Goal: Task Accomplishment & Management: Use online tool/utility

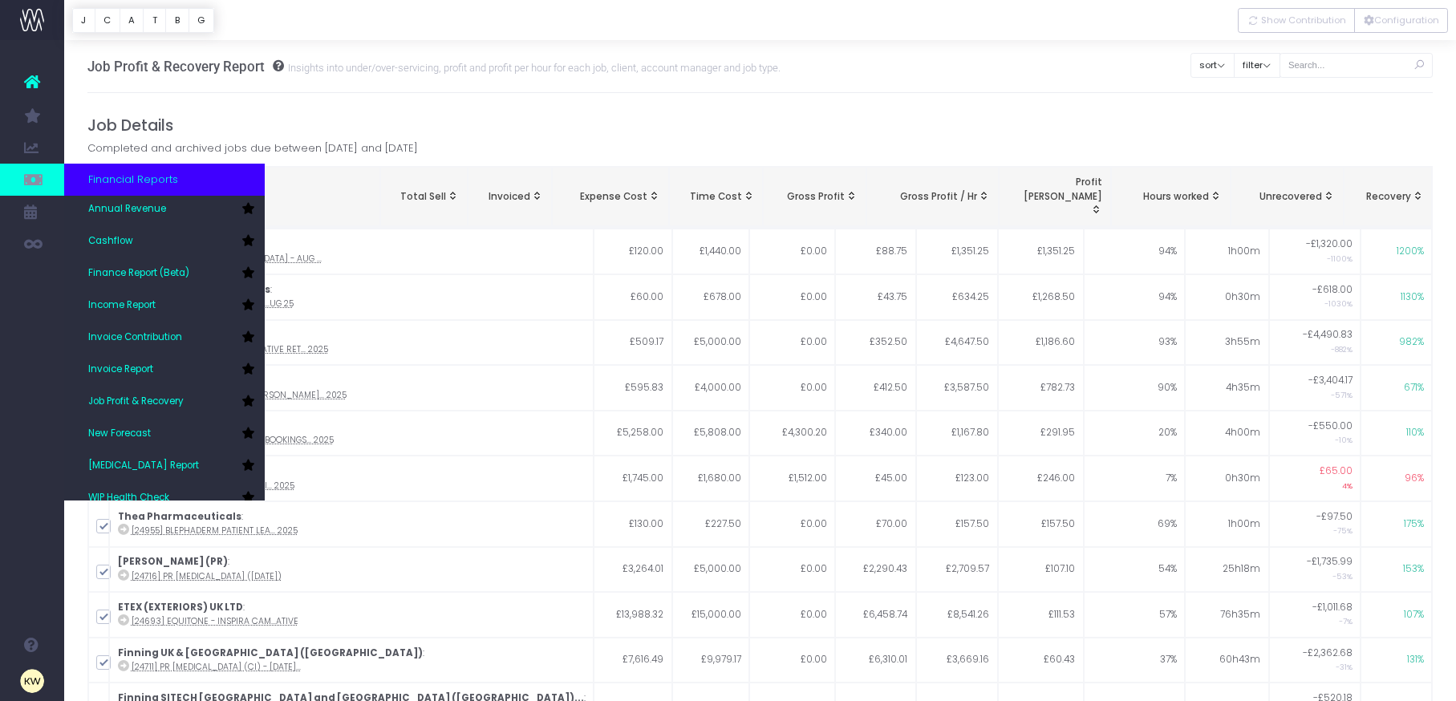
scroll to position [42, 0]
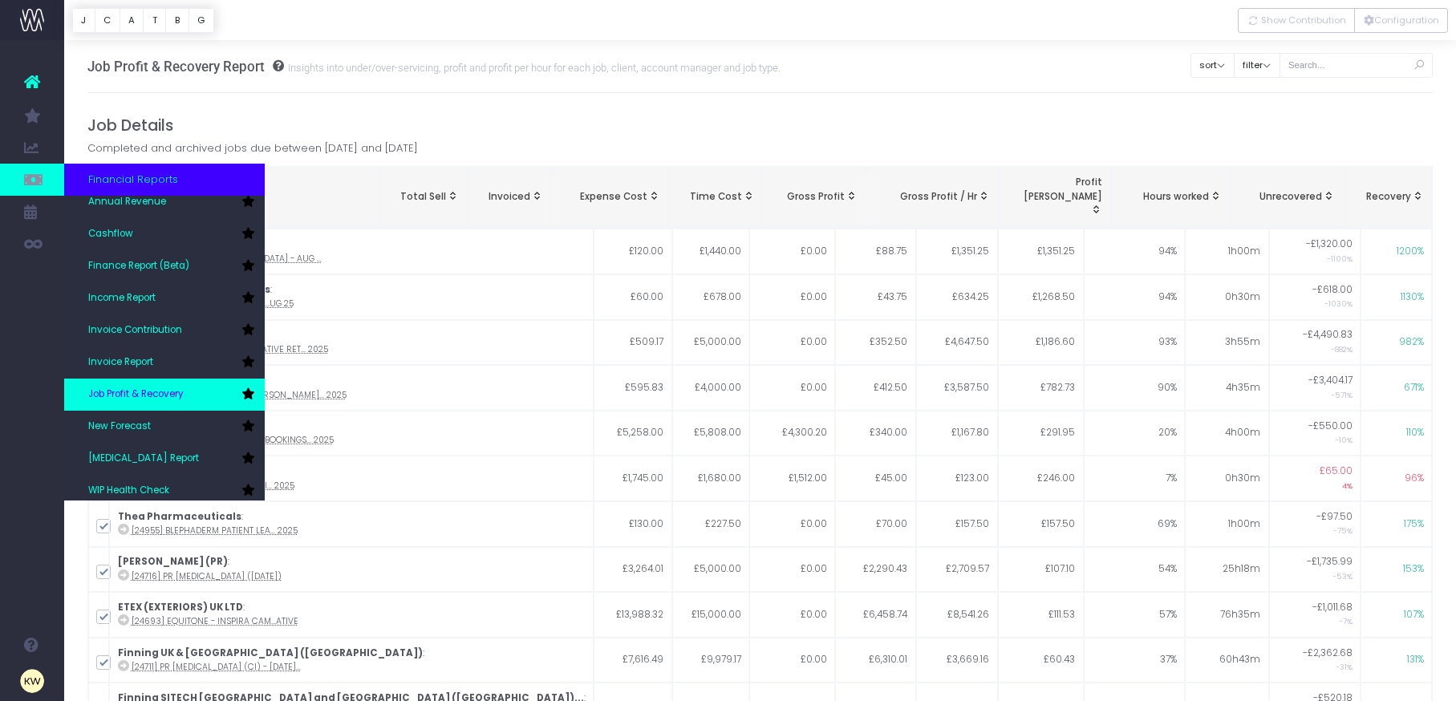
drag, startPoint x: 156, startPoint y: 405, endPoint x: 168, endPoint y: 406, distance: 12.9
click at [156, 405] on link "Job Profit & Recovery" at bounding box center [164, 395] width 201 height 32
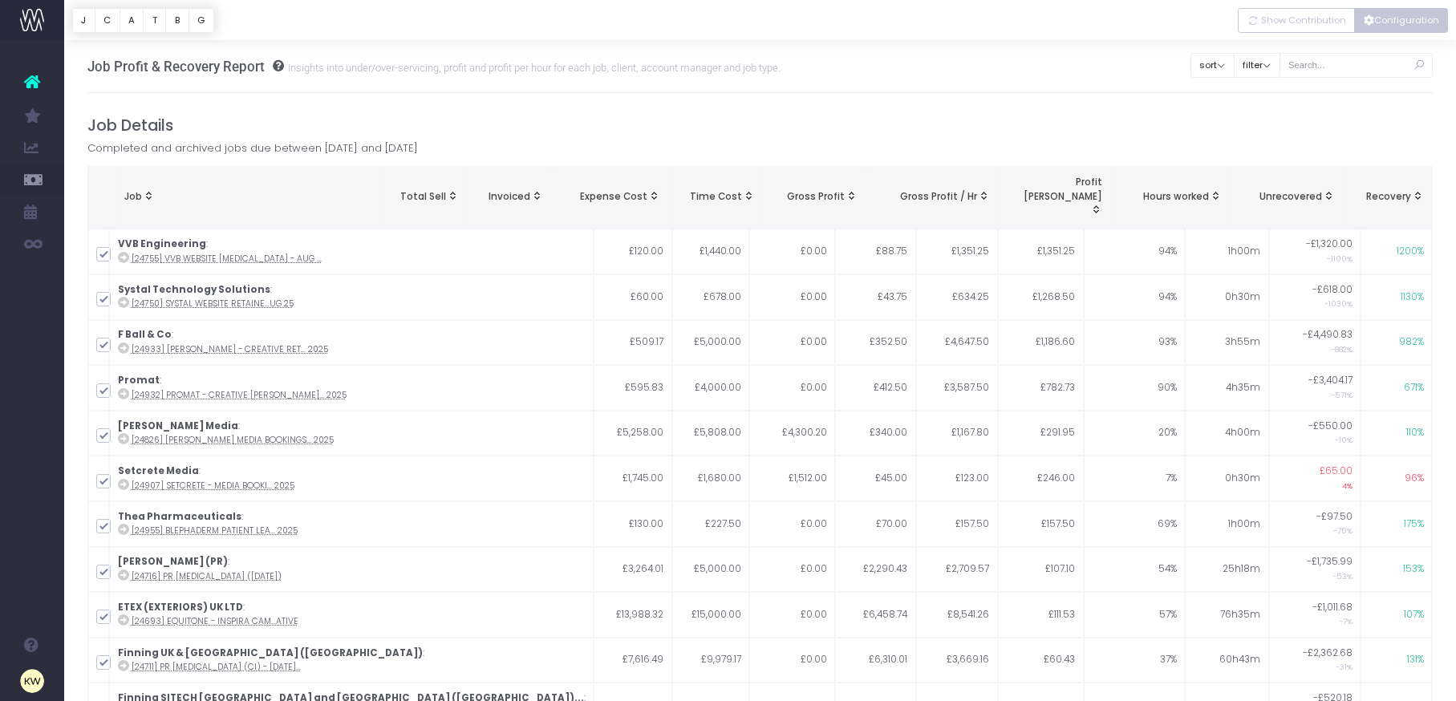
click at [1392, 19] on button "Configuration" at bounding box center [1401, 20] width 94 height 25
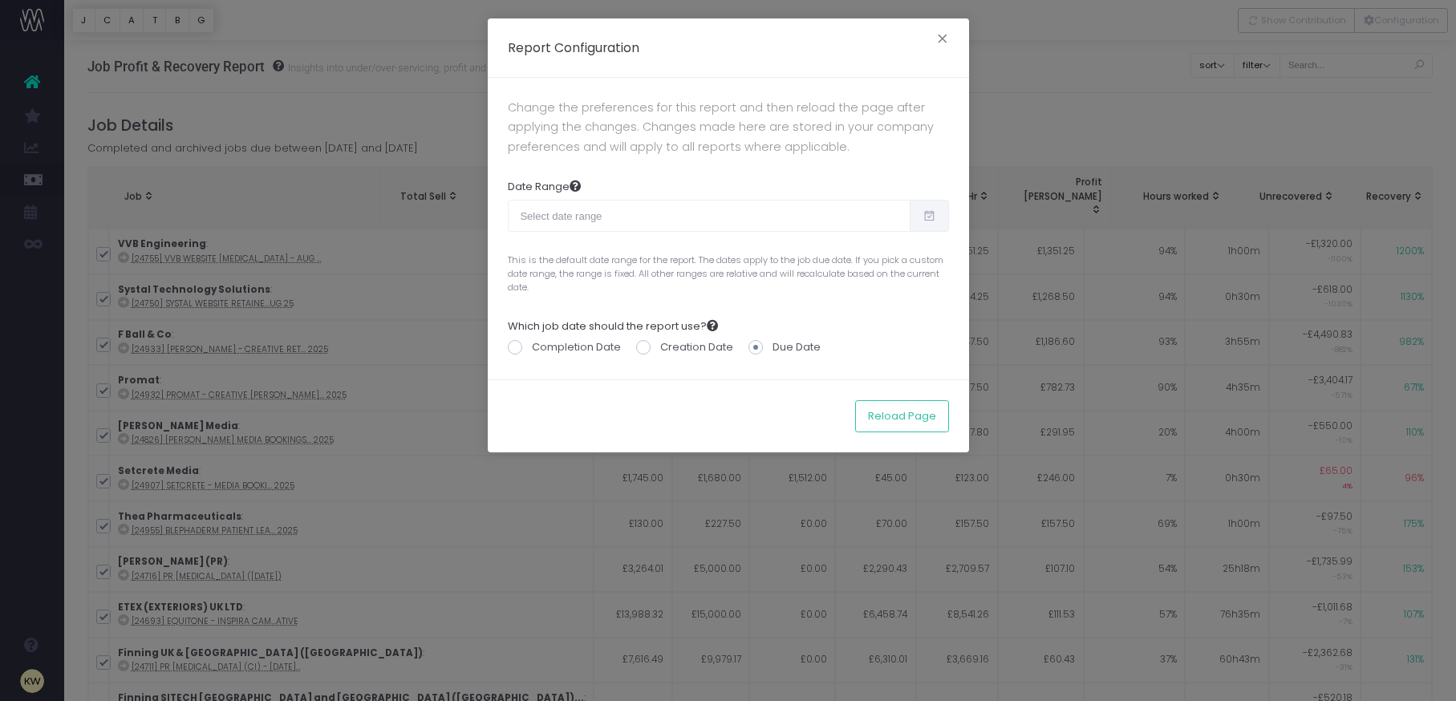
click at [923, 216] on icon at bounding box center [930, 216] width 14 height 0
type input "09-14-2025"
type input "10-13-2025"
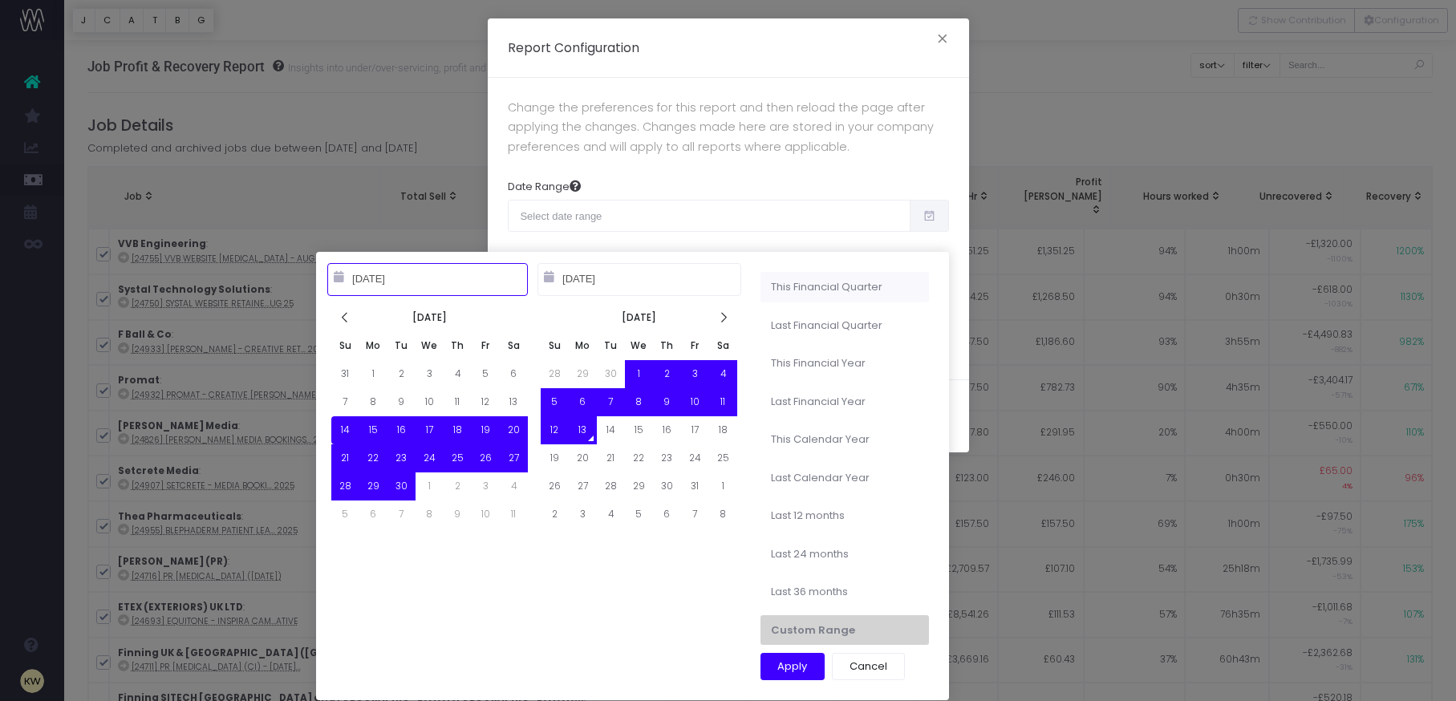
type input "10-01-2025"
type input "12-31-2025"
type input "09-14-2025"
type input "10-13-2025"
type input "01-01-2024"
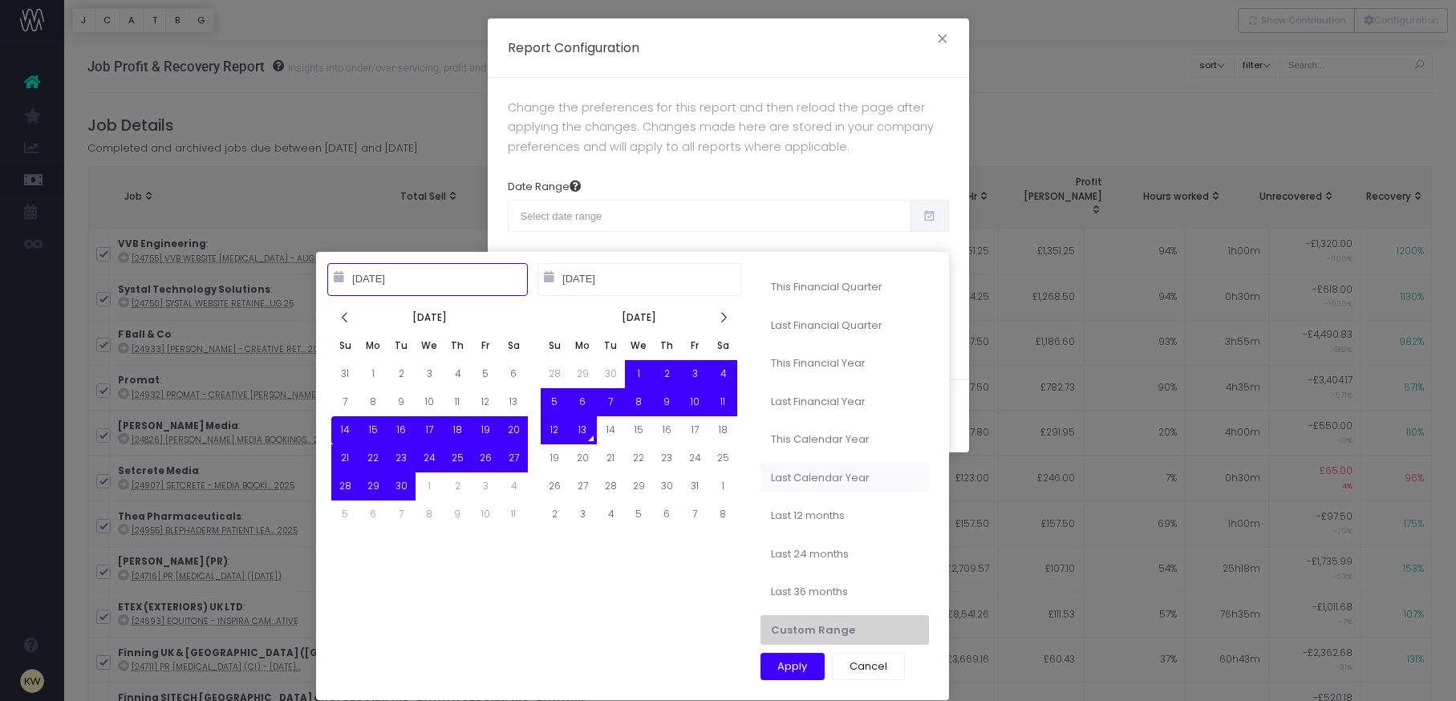
type input "12-31-2024"
type input "09-14-2025"
type input "10-13-2025"
type input "10-13-2024"
type input "10-12-2025"
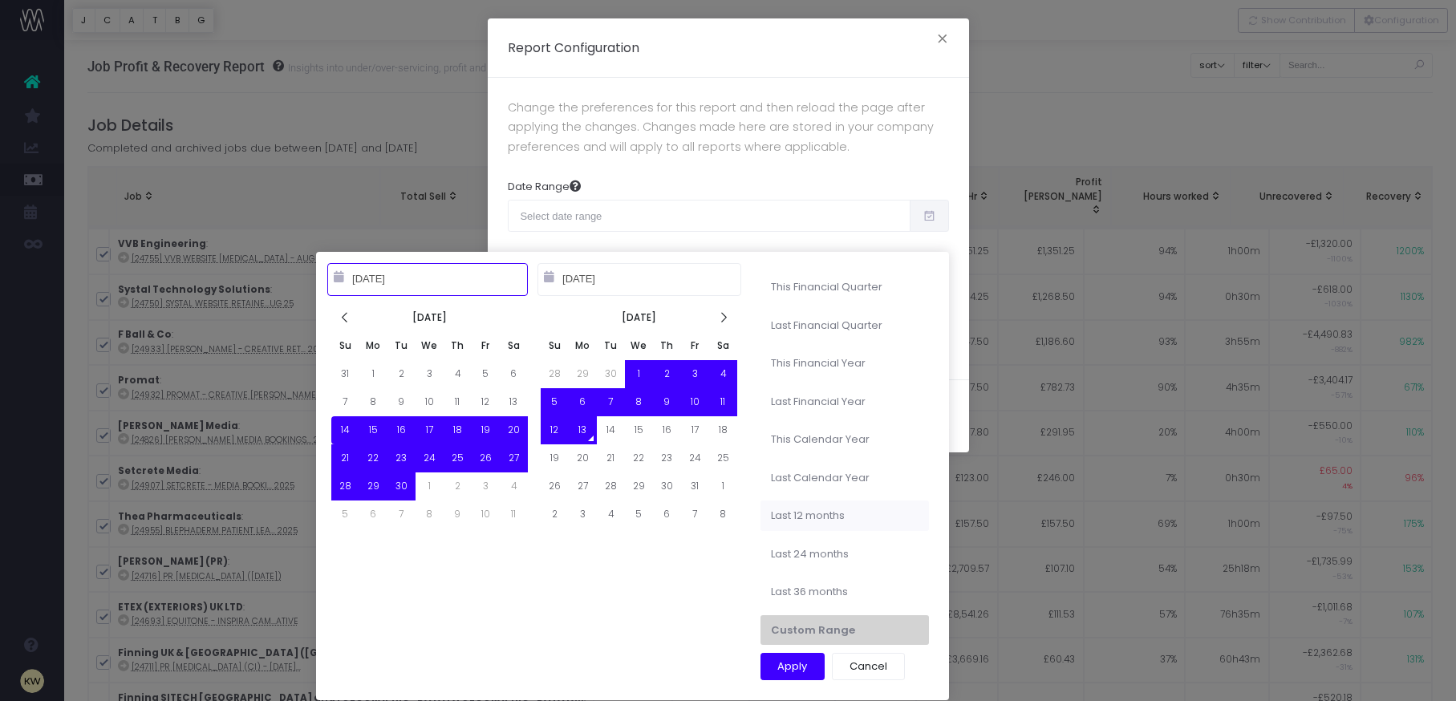
click at [855, 521] on li "Last 12 months" at bounding box center [845, 516] width 168 height 30
type input "Oct 13th 2024 – Oct 12th 2025"
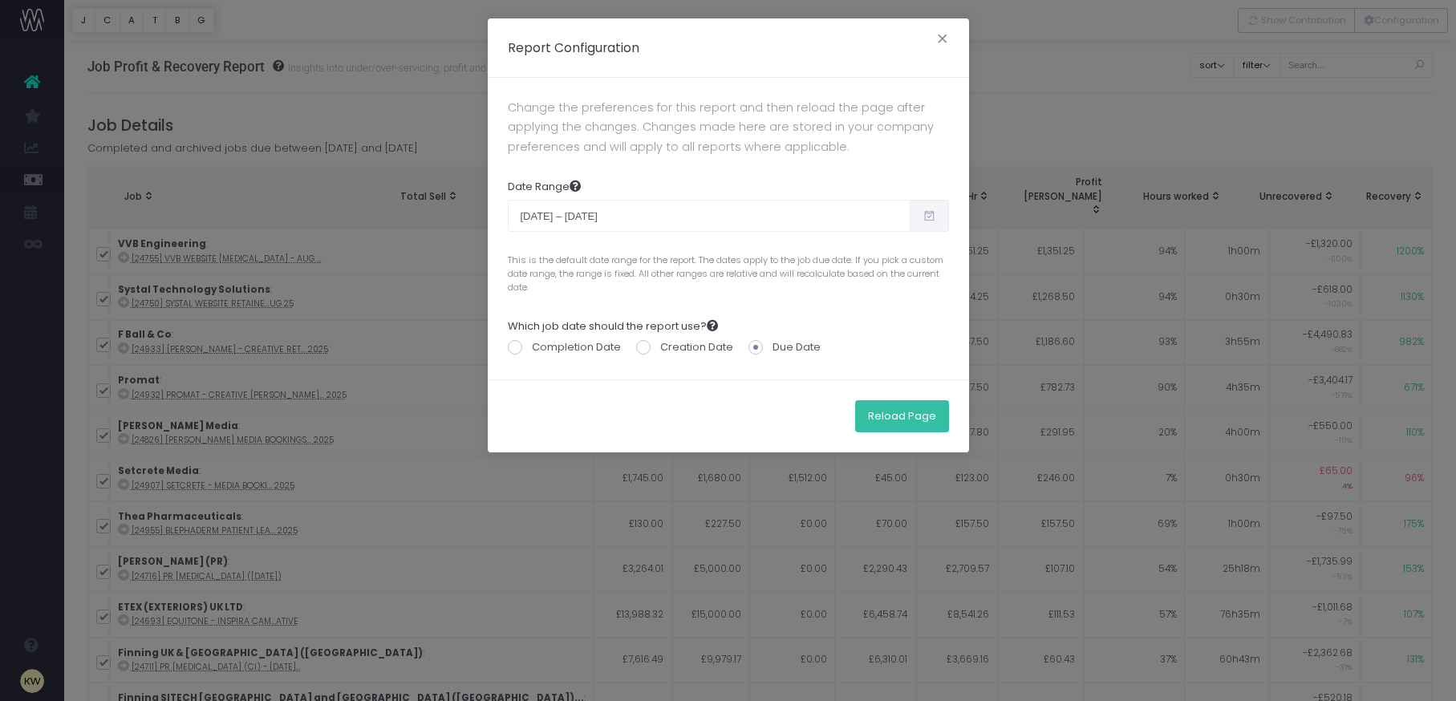
click at [902, 425] on button "Reload Page" at bounding box center [902, 416] width 94 height 32
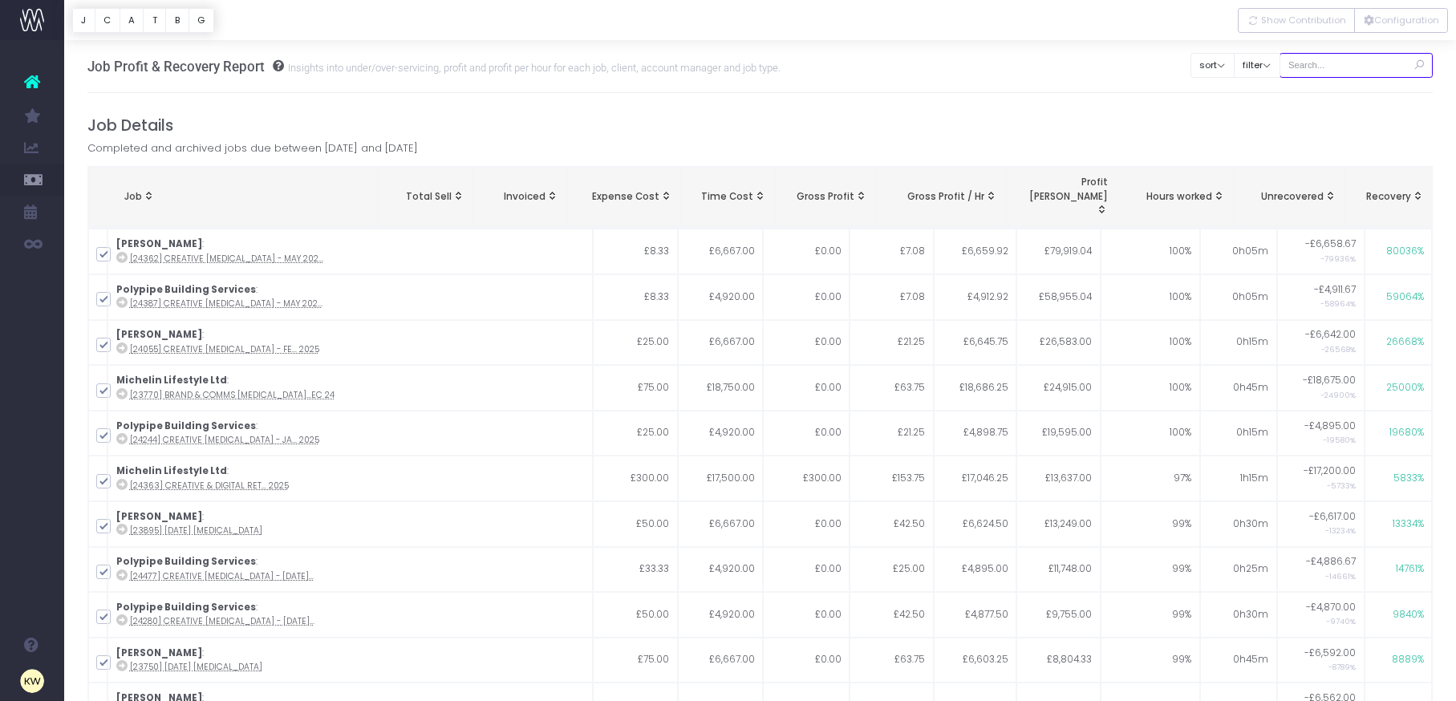
click at [1337, 67] on input "text" at bounding box center [1357, 65] width 154 height 25
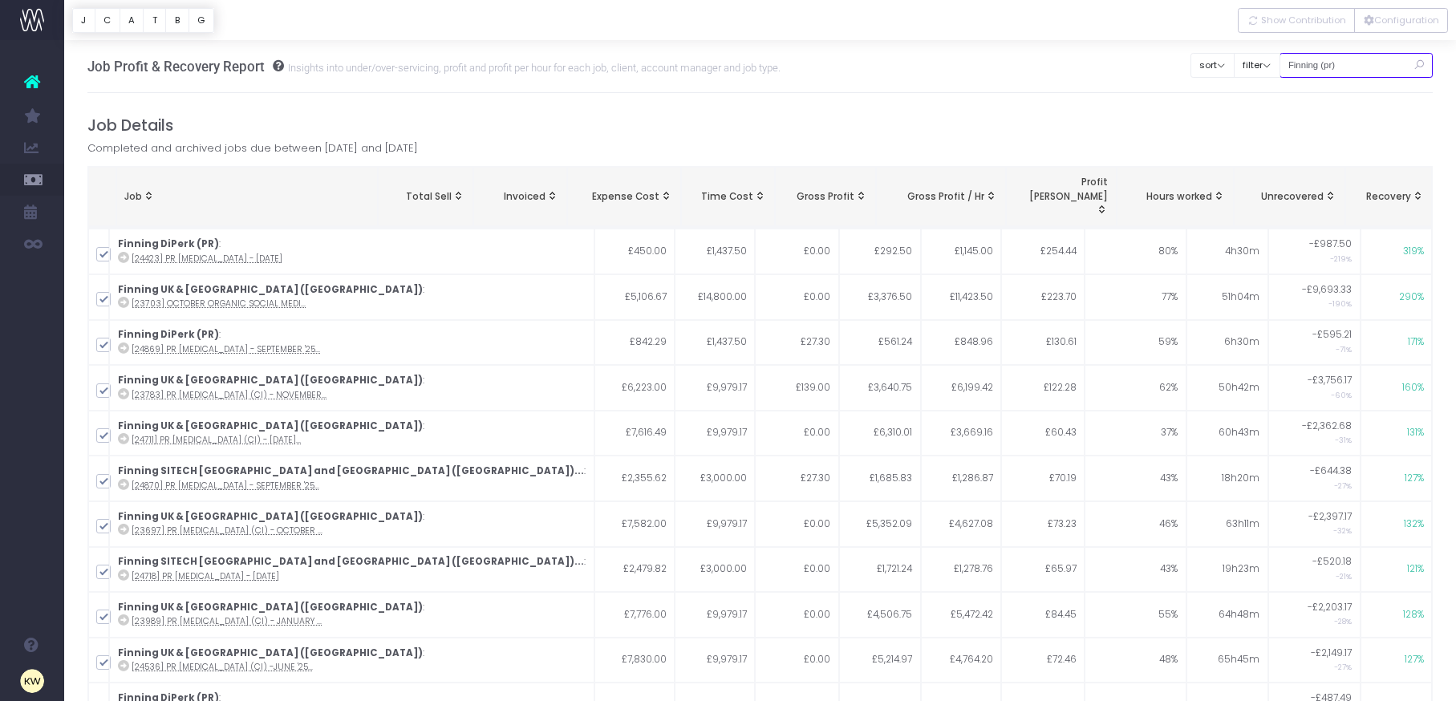
drag, startPoint x: 1365, startPoint y: 63, endPoint x: 1302, endPoint y: 66, distance: 62.6
click at [1302, 66] on input "Finning (pr)" at bounding box center [1357, 65] width 154 height 25
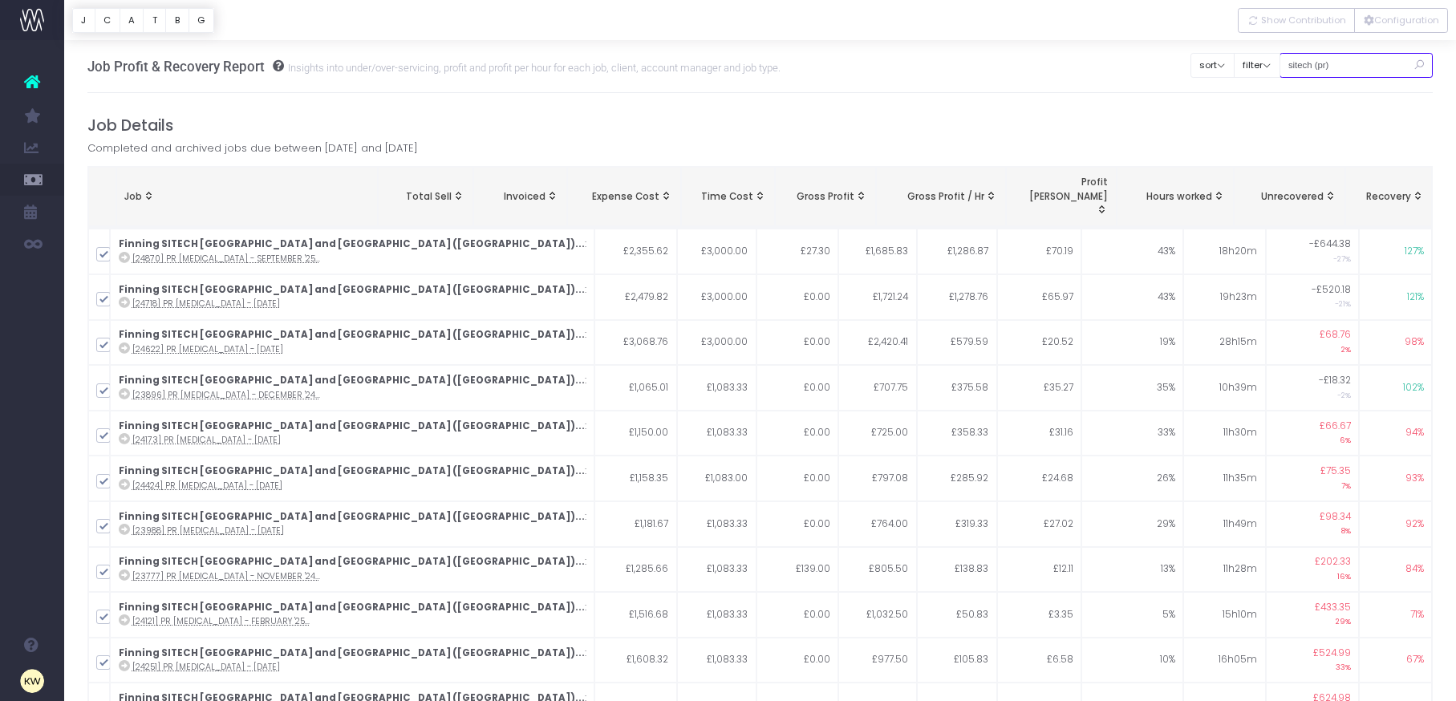
click at [1357, 68] on input "sitech (pr)" at bounding box center [1357, 65] width 154 height 25
click at [1340, 67] on input "sitech (pr)" at bounding box center [1357, 65] width 154 height 25
click at [1418, 66] on icon at bounding box center [1419, 65] width 28 height 33
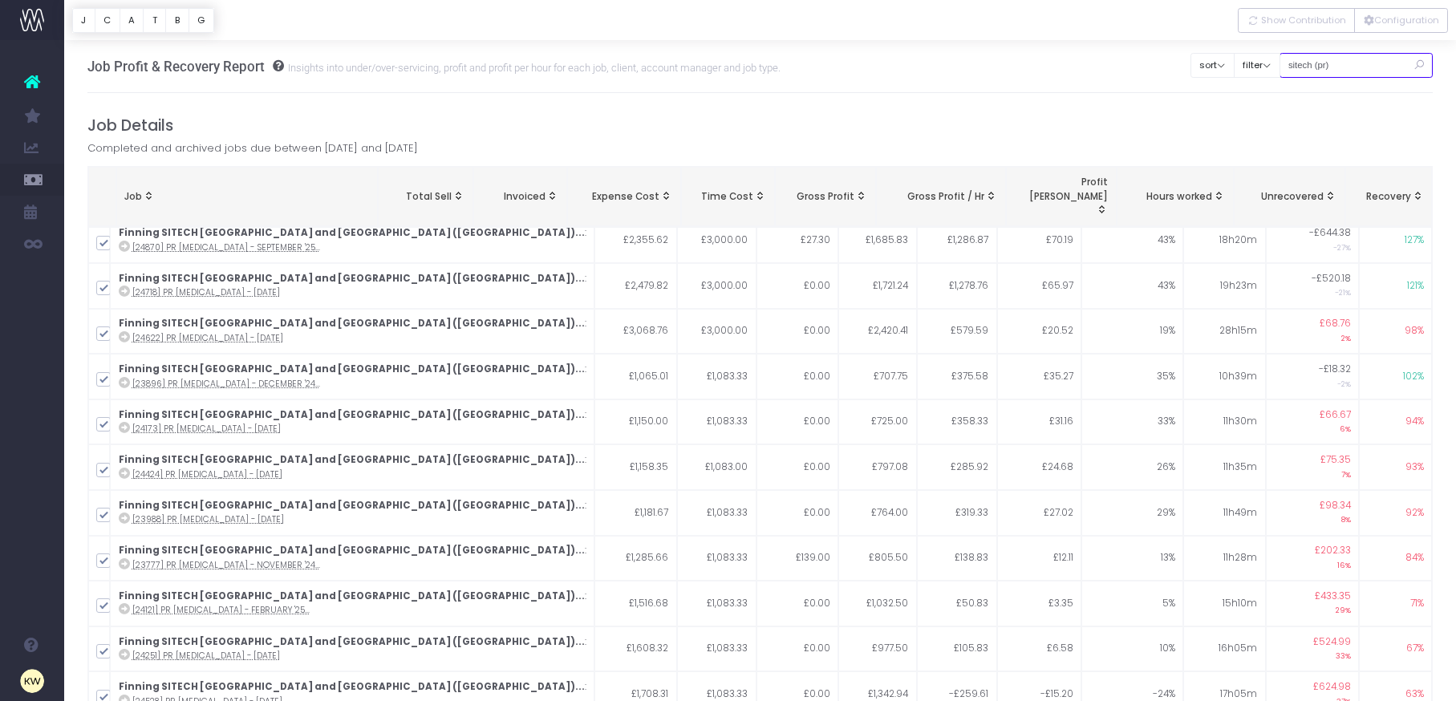
scroll to position [15, 0]
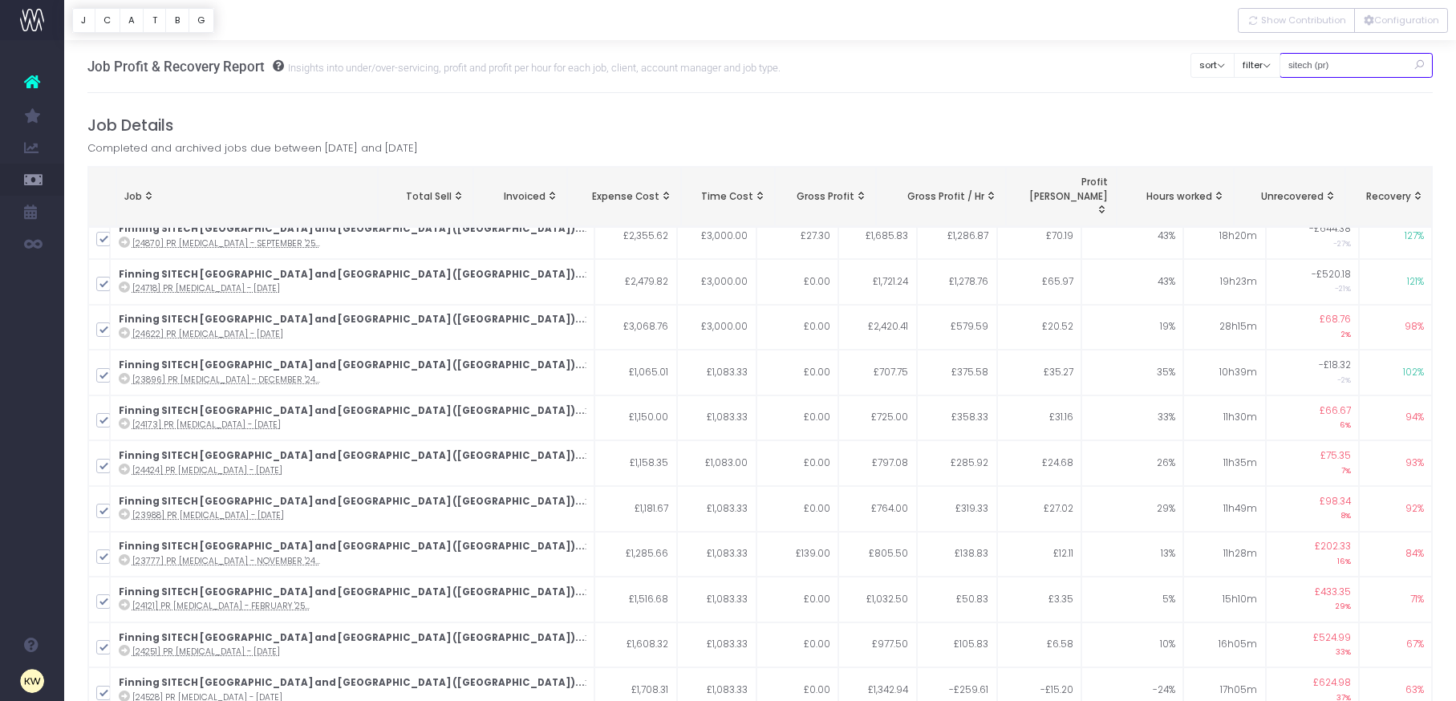
click at [1328, 72] on input "sitech (pr)" at bounding box center [1357, 65] width 154 height 25
drag, startPoint x: 1358, startPoint y: 66, endPoint x: 1274, endPoint y: 63, distance: 84.3
click at [1274, 63] on div "Clear Filters sort Sort by Job Name Desc Sort by Client Name Asc filter By Acco…" at bounding box center [1311, 61] width 242 height 41
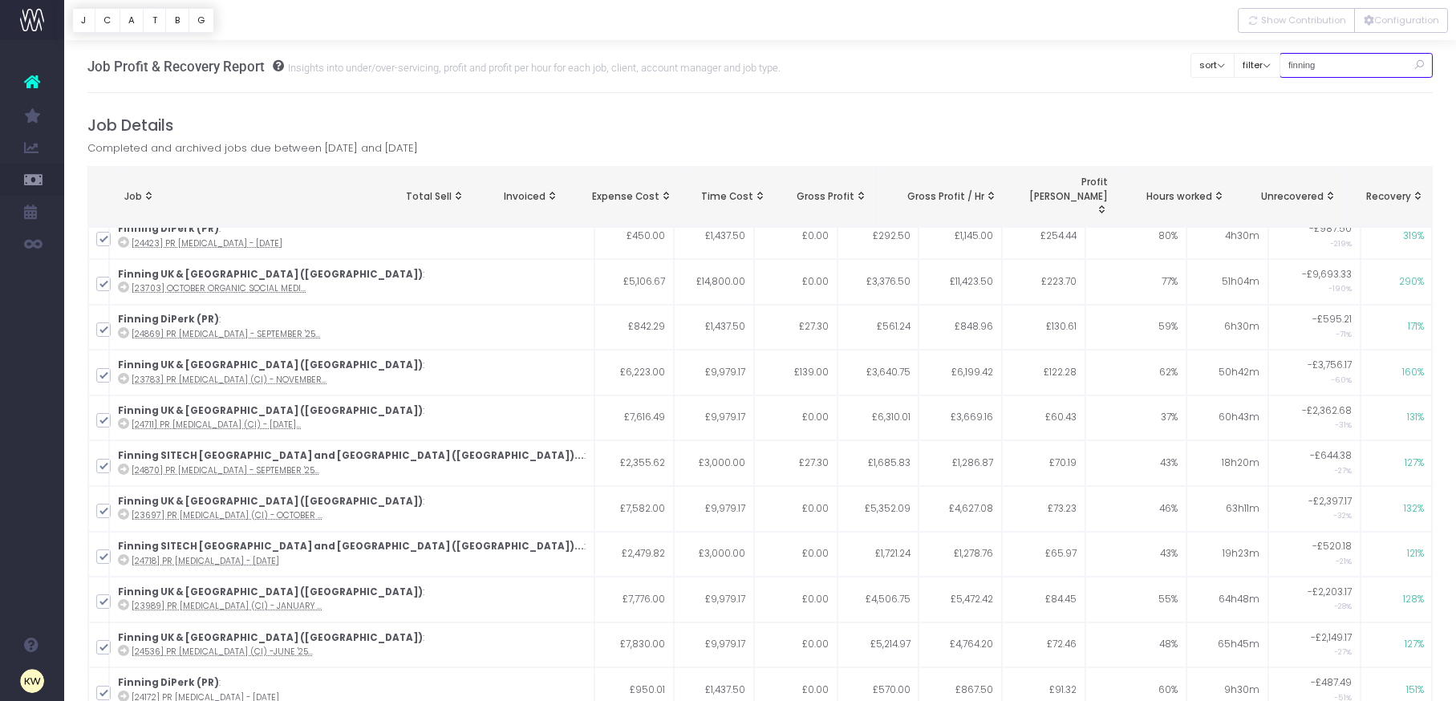
type input "Finning (pr)"
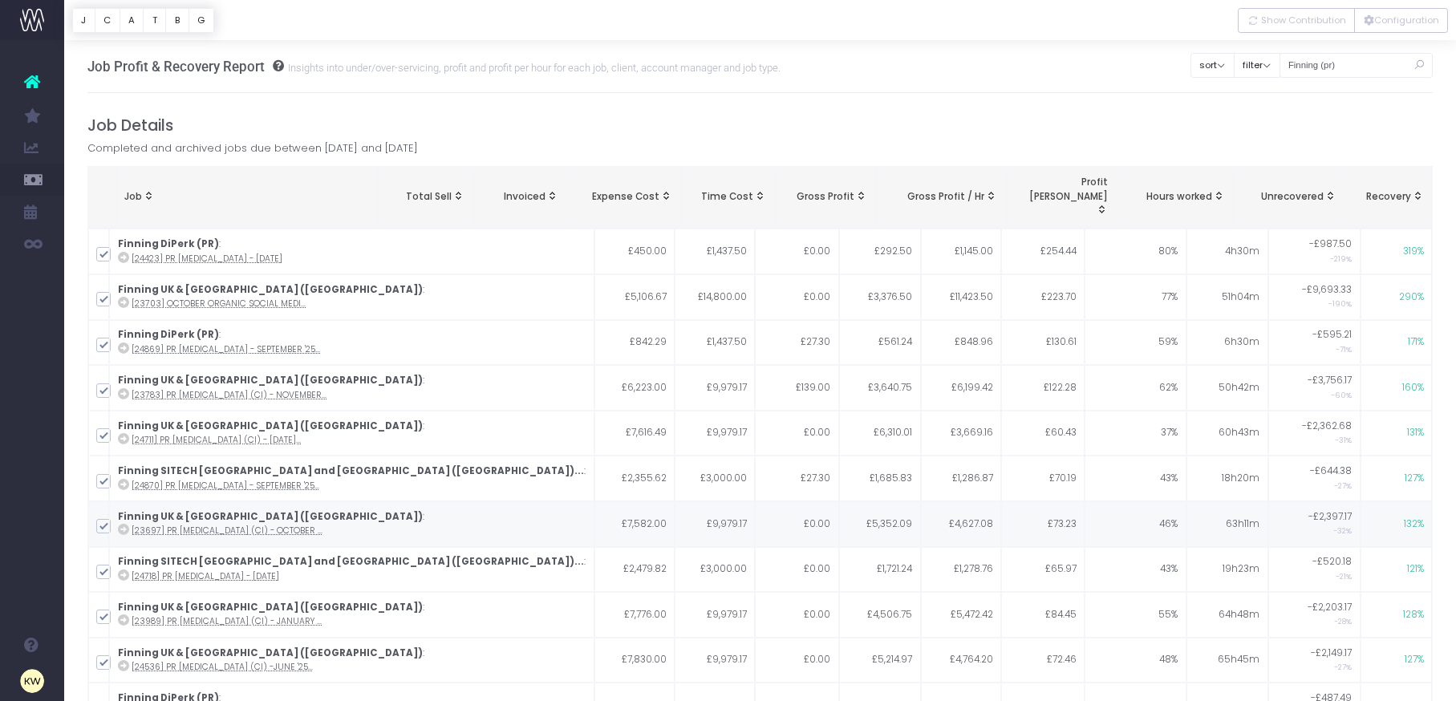
click at [272, 525] on abbr "[23697] PR Retainer (CI) - October ..." at bounding box center [227, 531] width 191 height 12
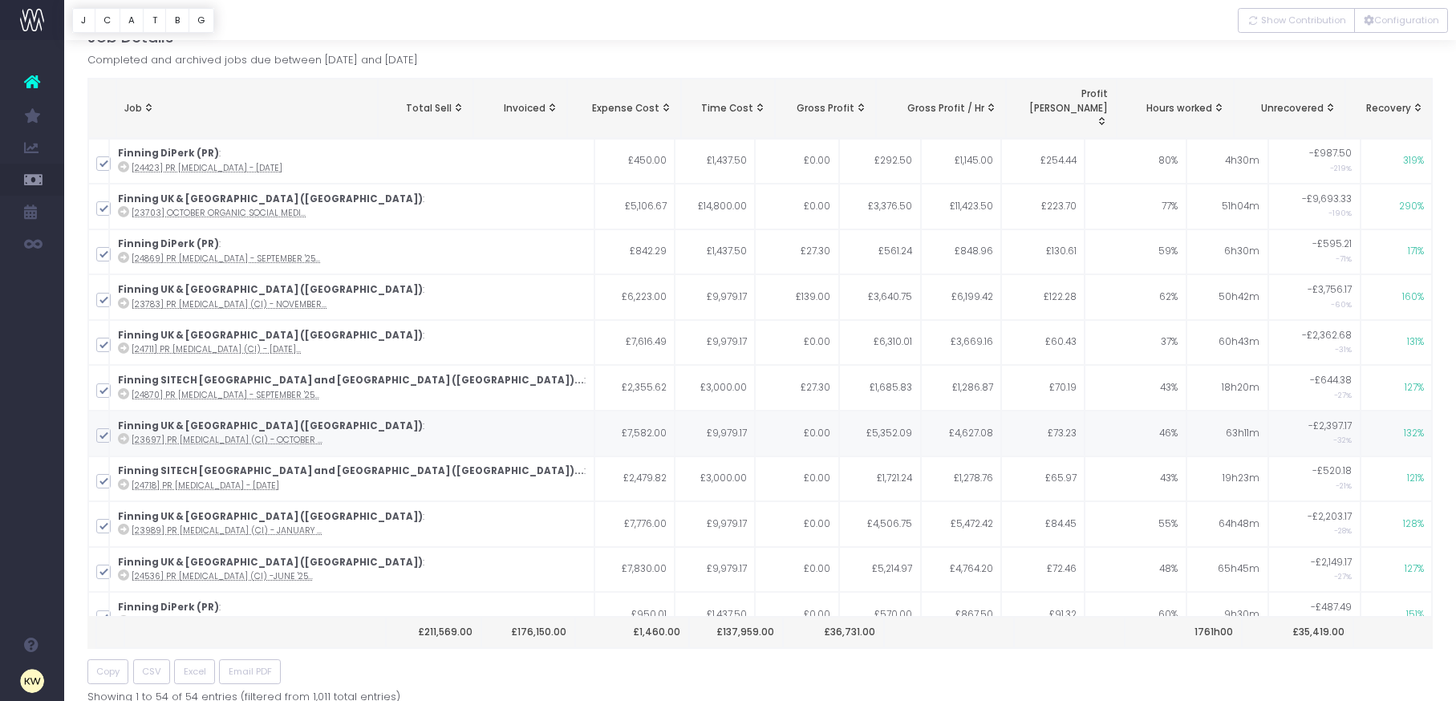
scroll to position [6, 0]
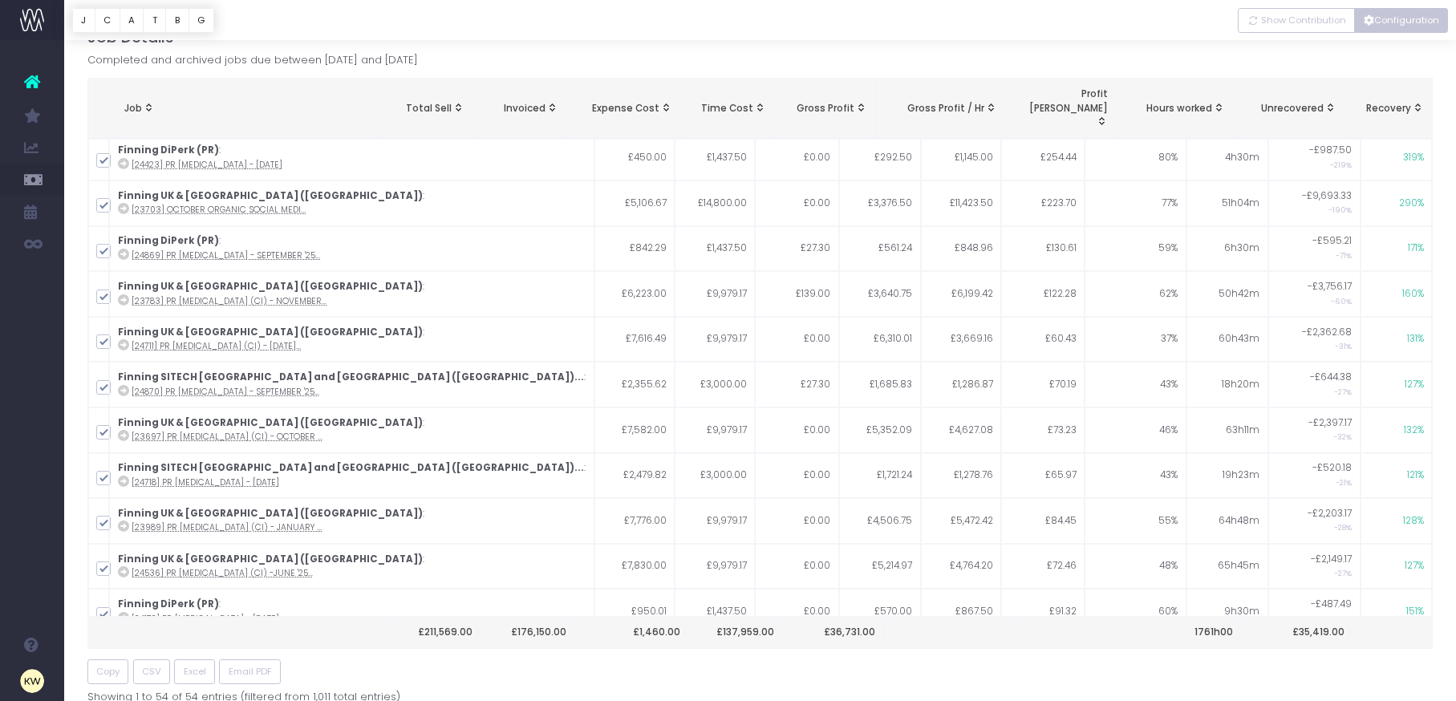
click at [1395, 19] on button "Configuration" at bounding box center [1401, 20] width 94 height 25
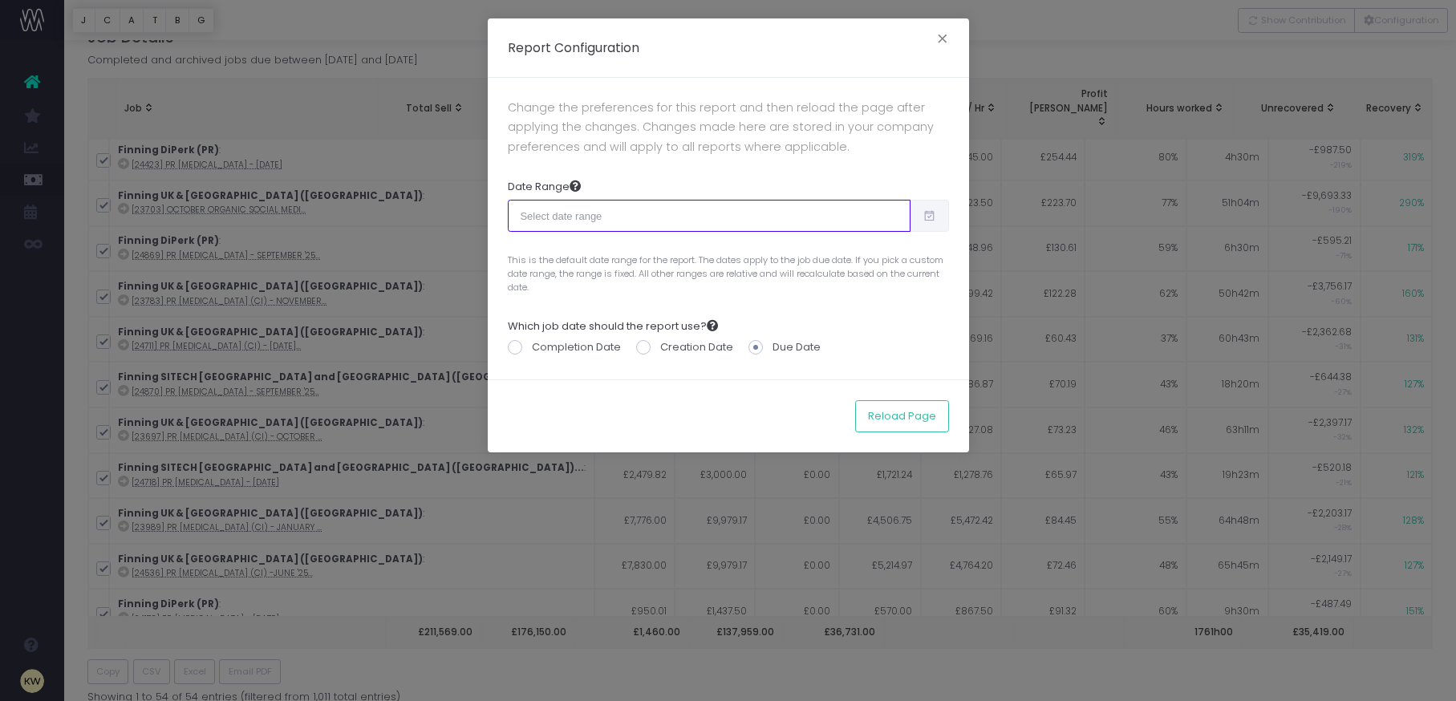
click at [894, 223] on input "text" at bounding box center [709, 216] width 403 height 32
type input "09-14-2025"
type input "10-13-2025"
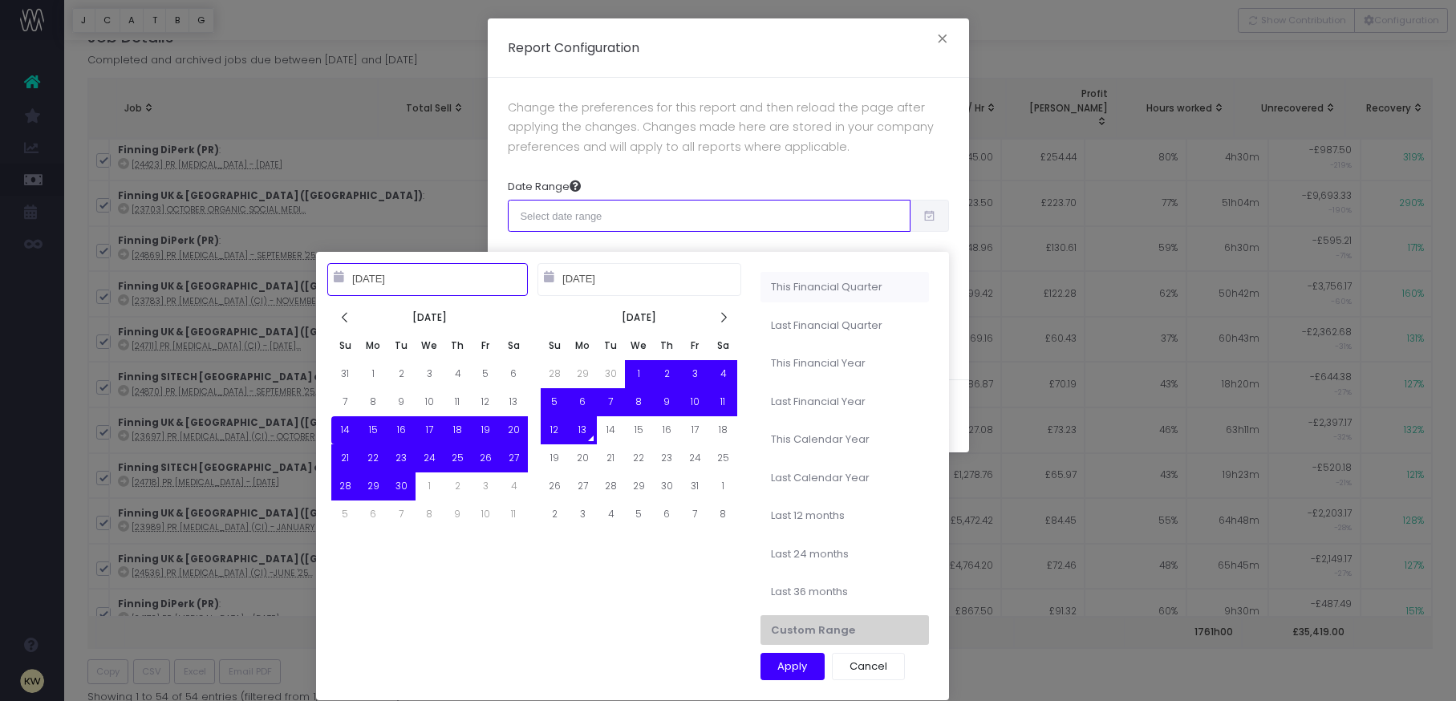
type input "10-01-2025"
type input "12-31-2025"
type input "09-14-2025"
type input "10-13-2025"
type input "07-01-2025"
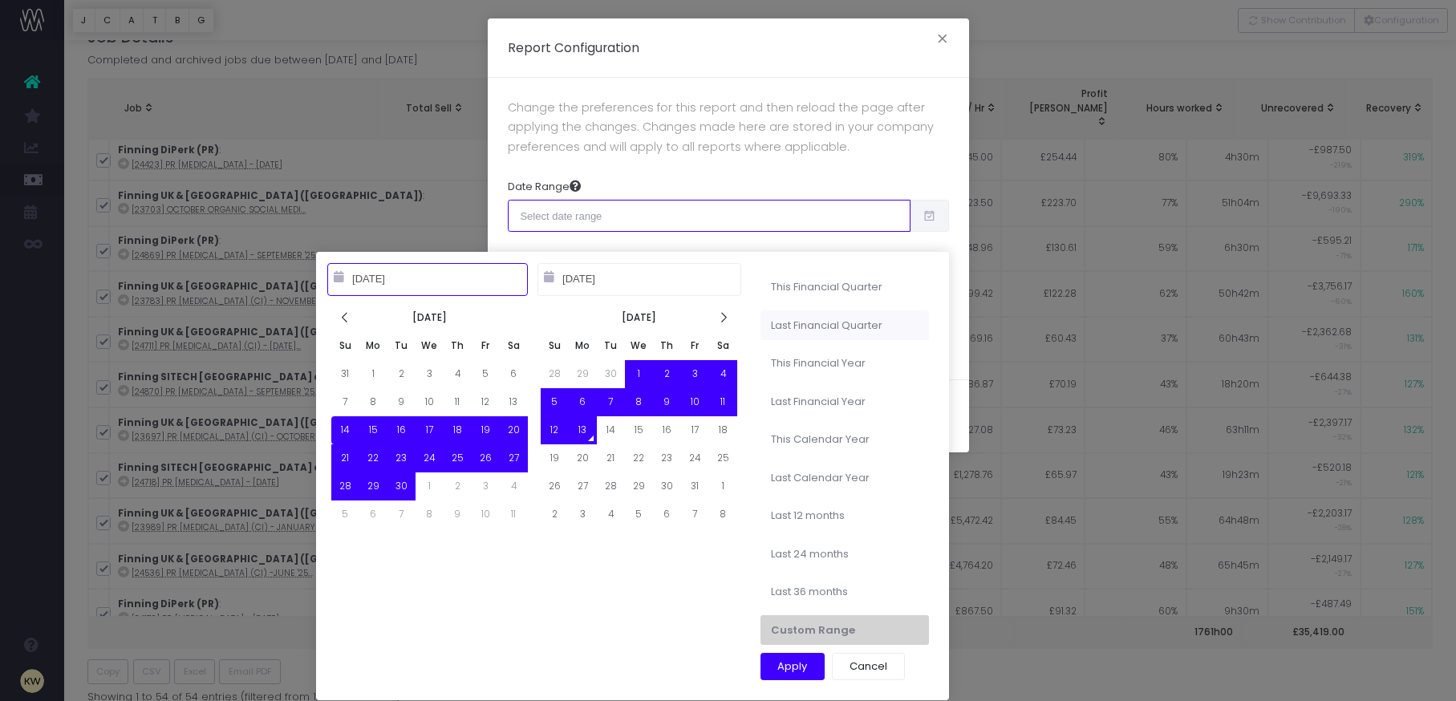
type input "09-30-2025"
type input "10-01-2025"
type input "09-30-2026"
type input "09-14-2025"
type input "10-13-2025"
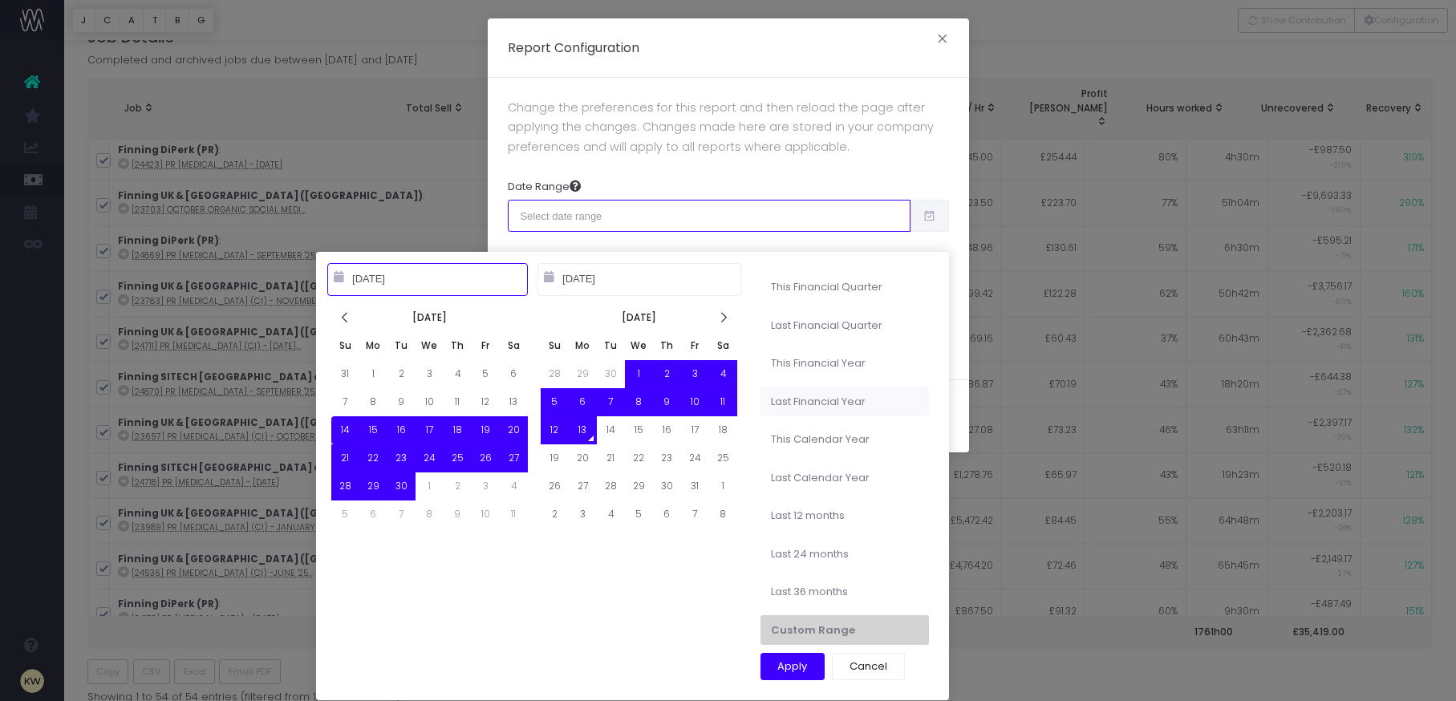
type input "10-01-2024"
type input "09-30-2025"
type input "09-14-2025"
type input "10-13-2025"
type input "01-01-2025"
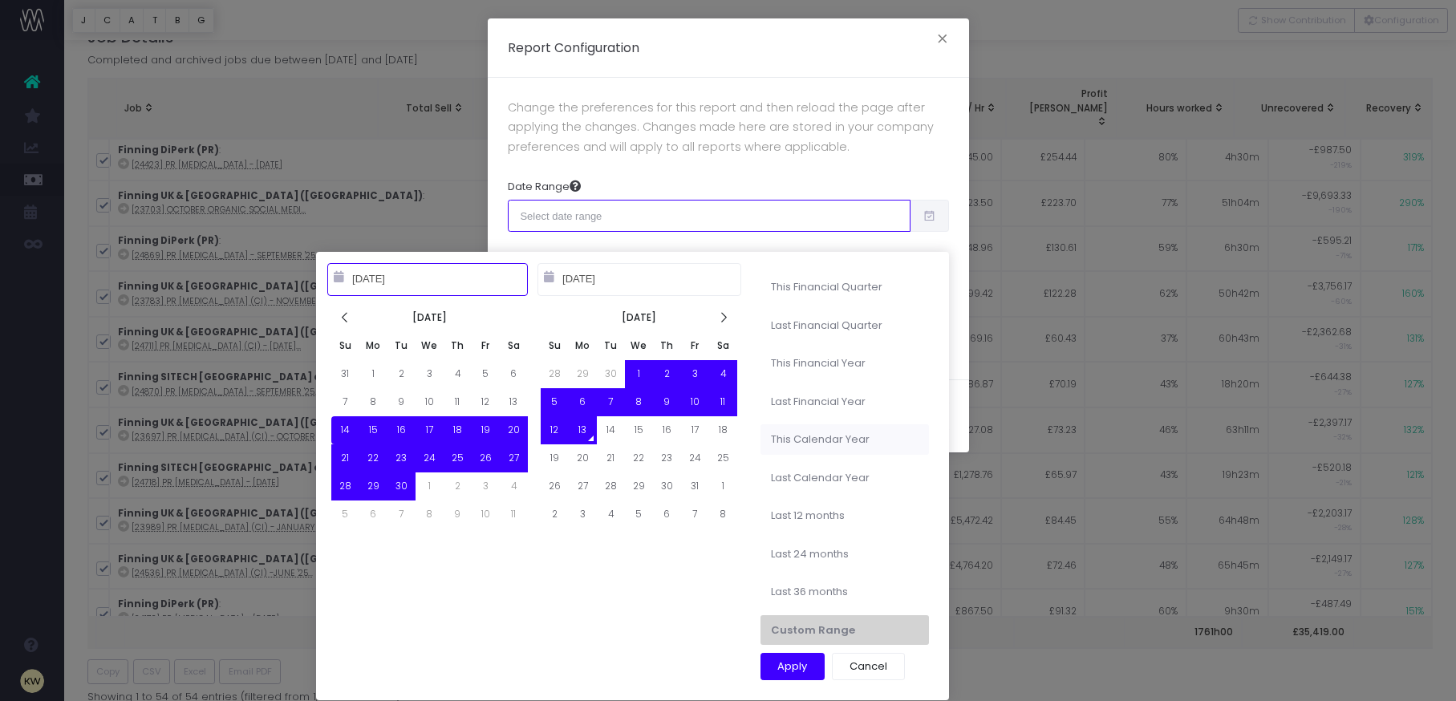
type input "12-31-2025"
type input "09-14-2025"
type input "10-13-2025"
type input "01-01-2024"
type input "12-31-2024"
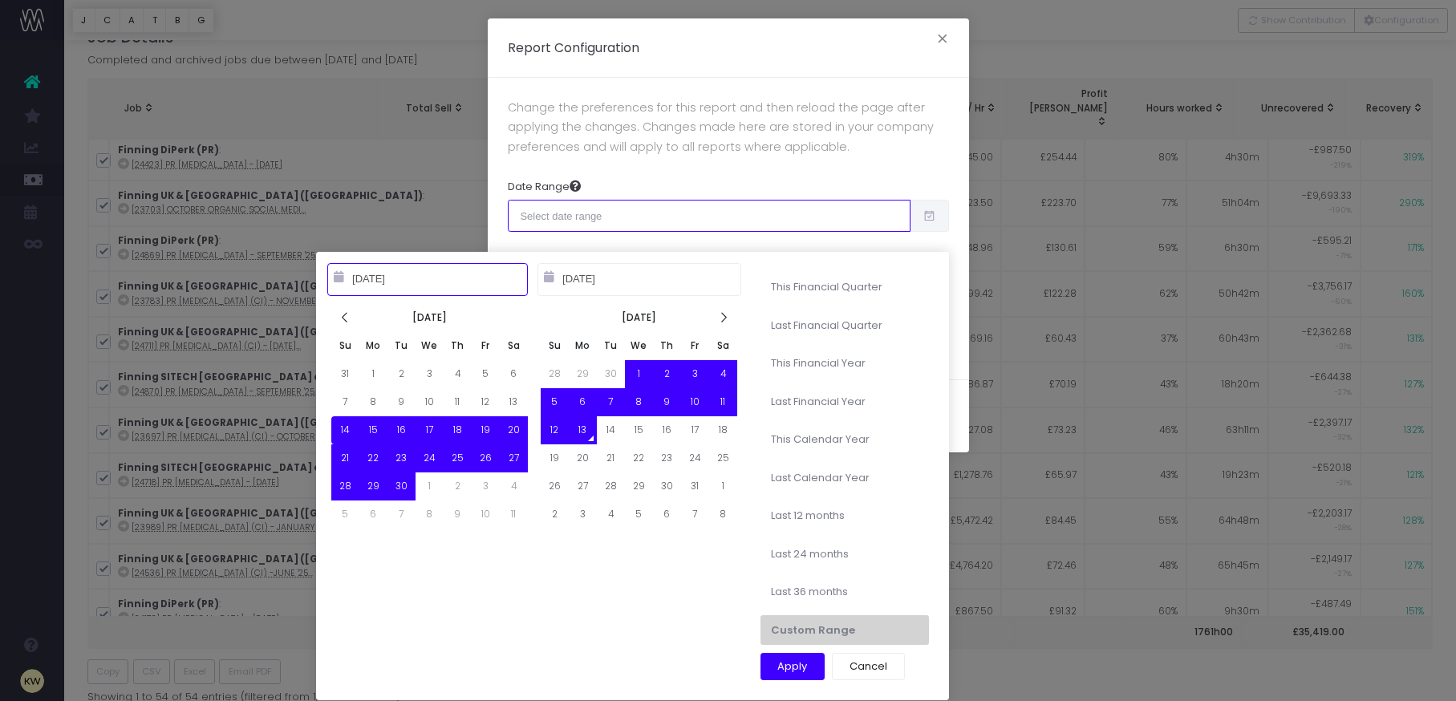
type input "10-13-2024"
type input "10-12-2025"
type input "09-14-2025"
type input "10-13-2025"
type input "10-13-2023"
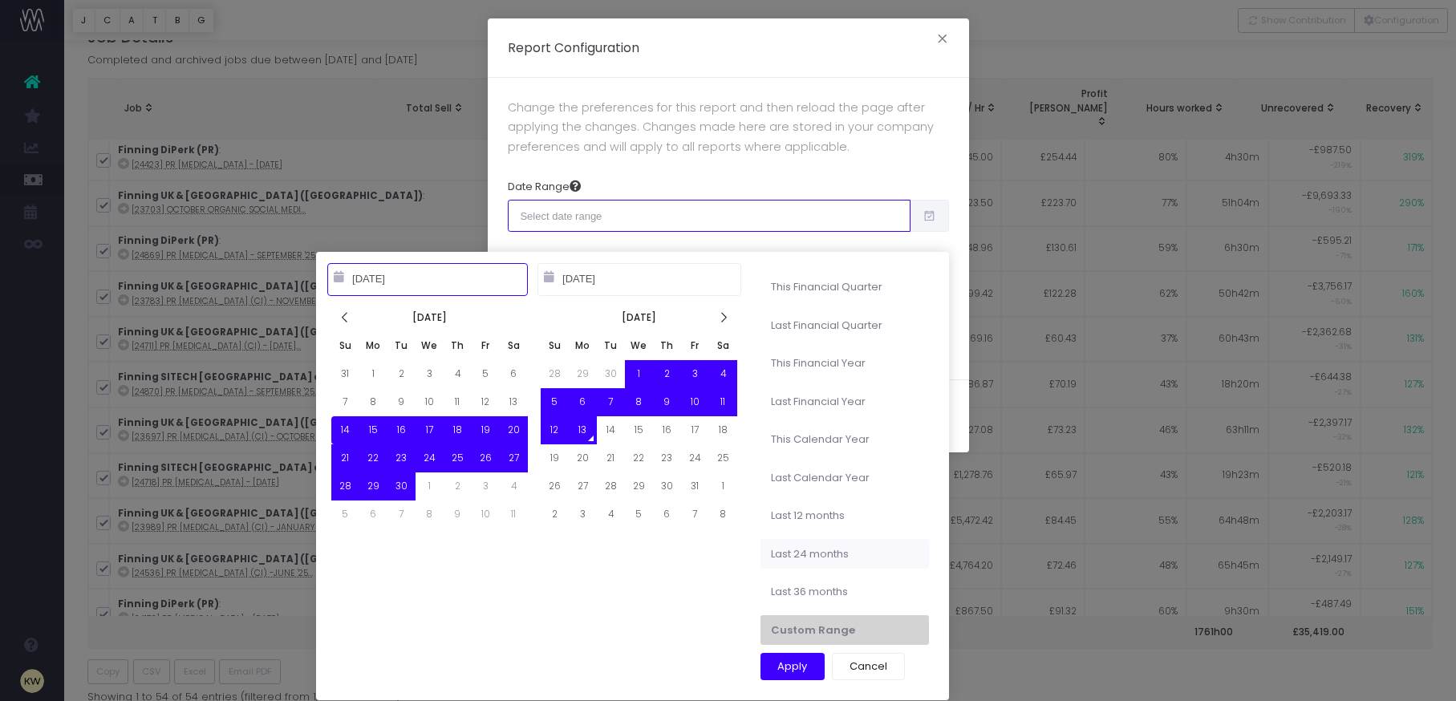
type input "10-12-2025"
type input "09-14-2025"
type input "10-13-2025"
type input "10-13-2024"
type input "10-12-2025"
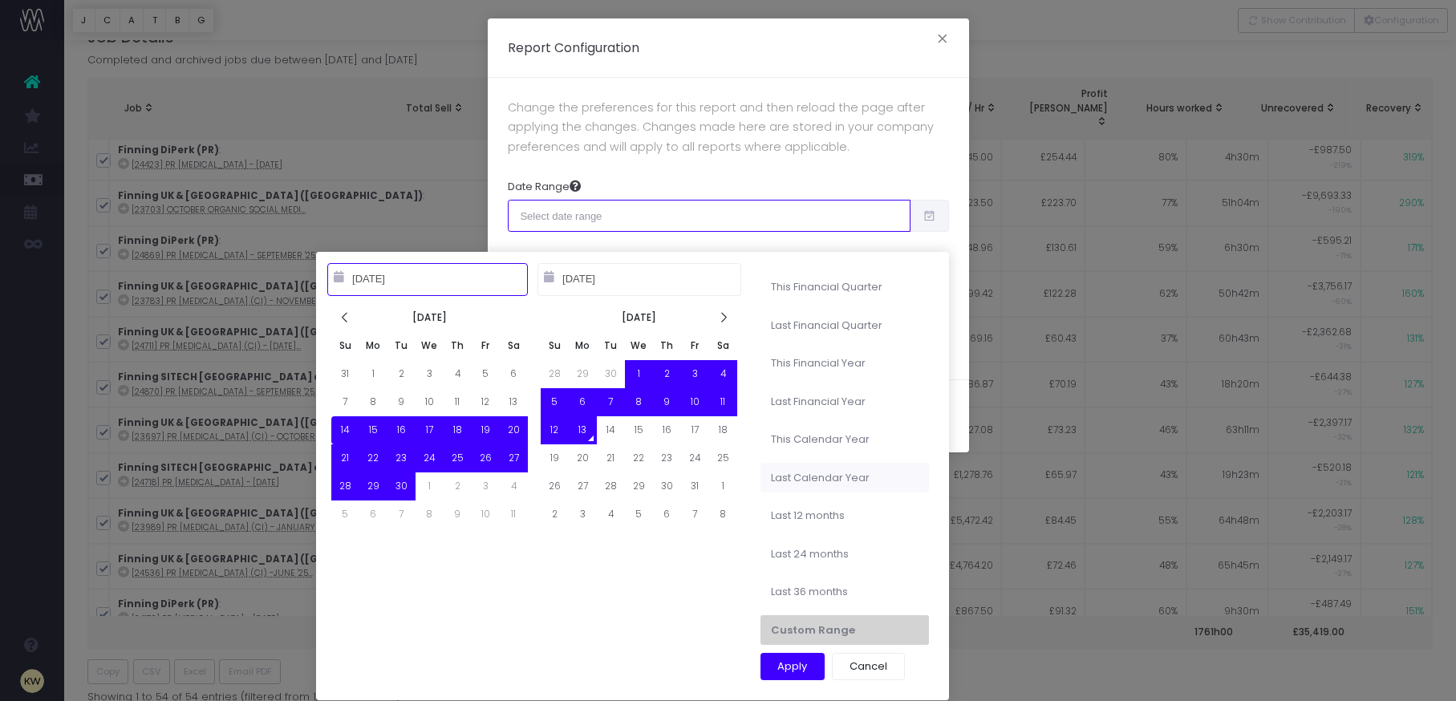
type input "09-14-2025"
type input "10-13-2025"
type input "01-01-2024"
type input "12-31-2024"
type input "01-01-2025"
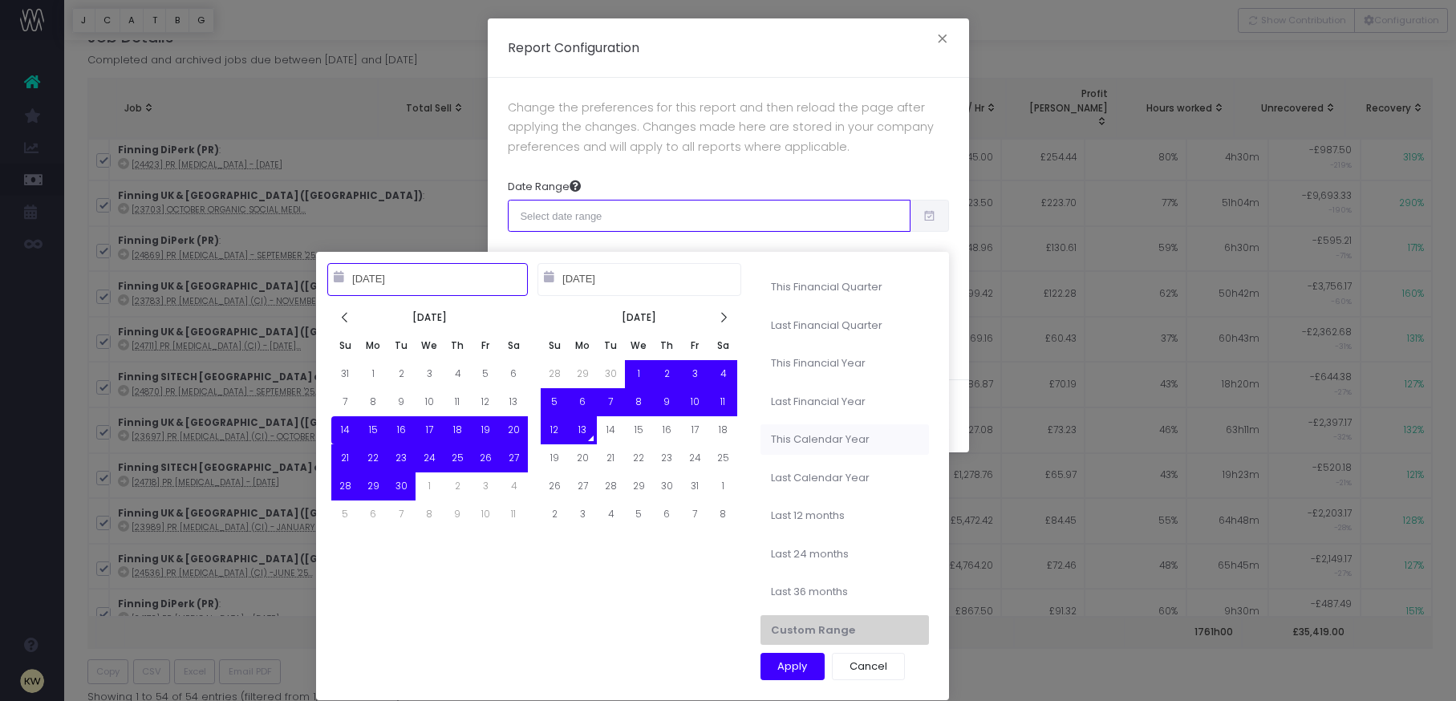
type input "12-31-2025"
type input "10-01-2024"
type input "09-30-2025"
type input "09-14-2025"
type input "10-13-2025"
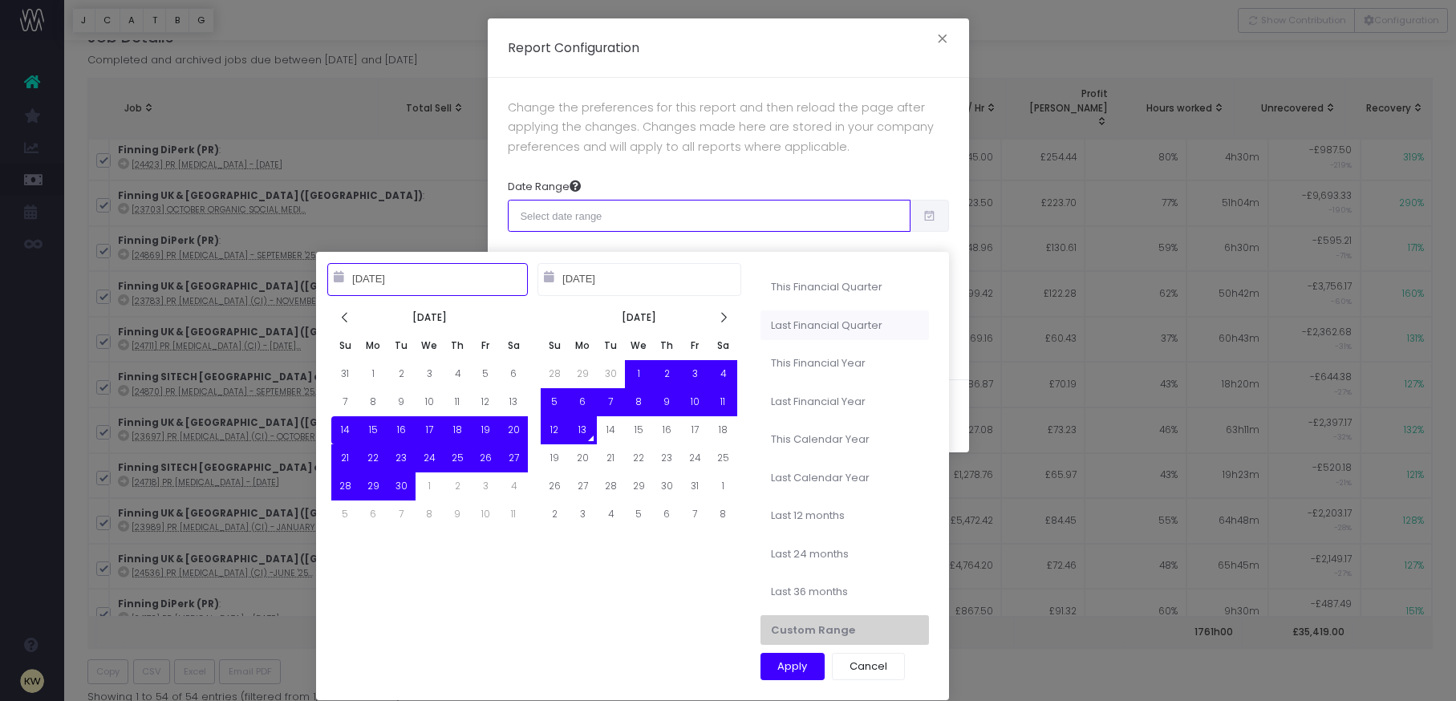
type input "10-01-2025"
type input "09-30-2026"
type input "09-14-2025"
type input "10-13-2025"
type input "07-01-2025"
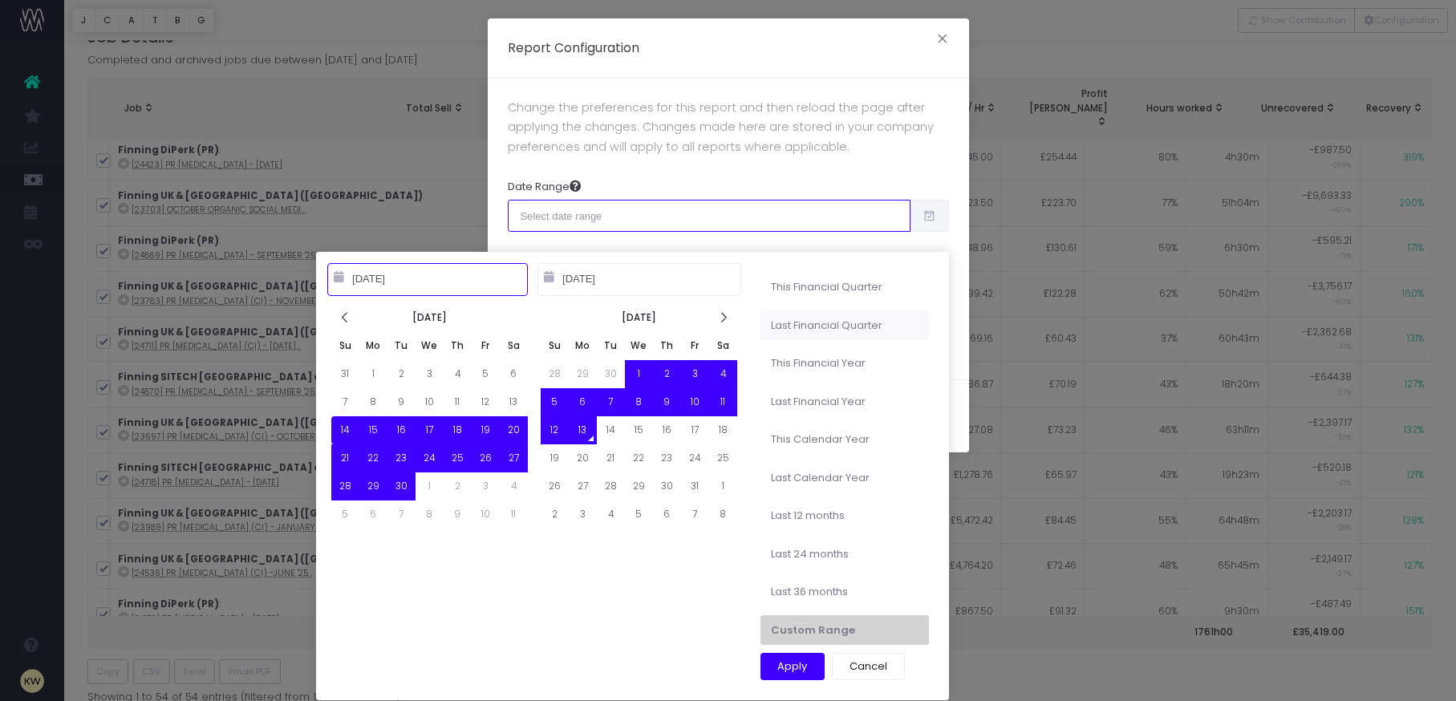
type input "09-30-2025"
type input "10-01-2025"
type input "09-30-2026"
type input "10-01-2024"
type input "09-30-2025"
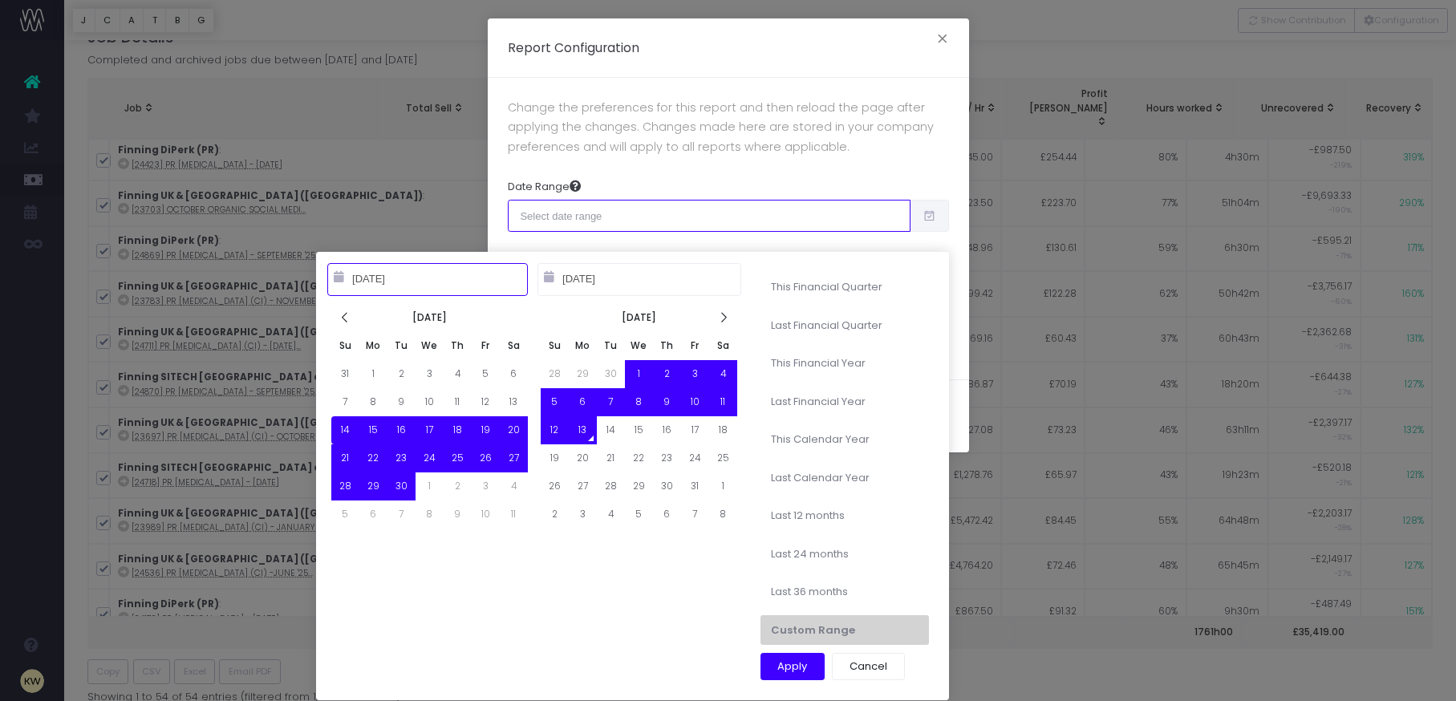
type input "09-14-2025"
type input "10-13-2025"
type input "01-01-2025"
type input "12-31-2025"
type input "09-14-2025"
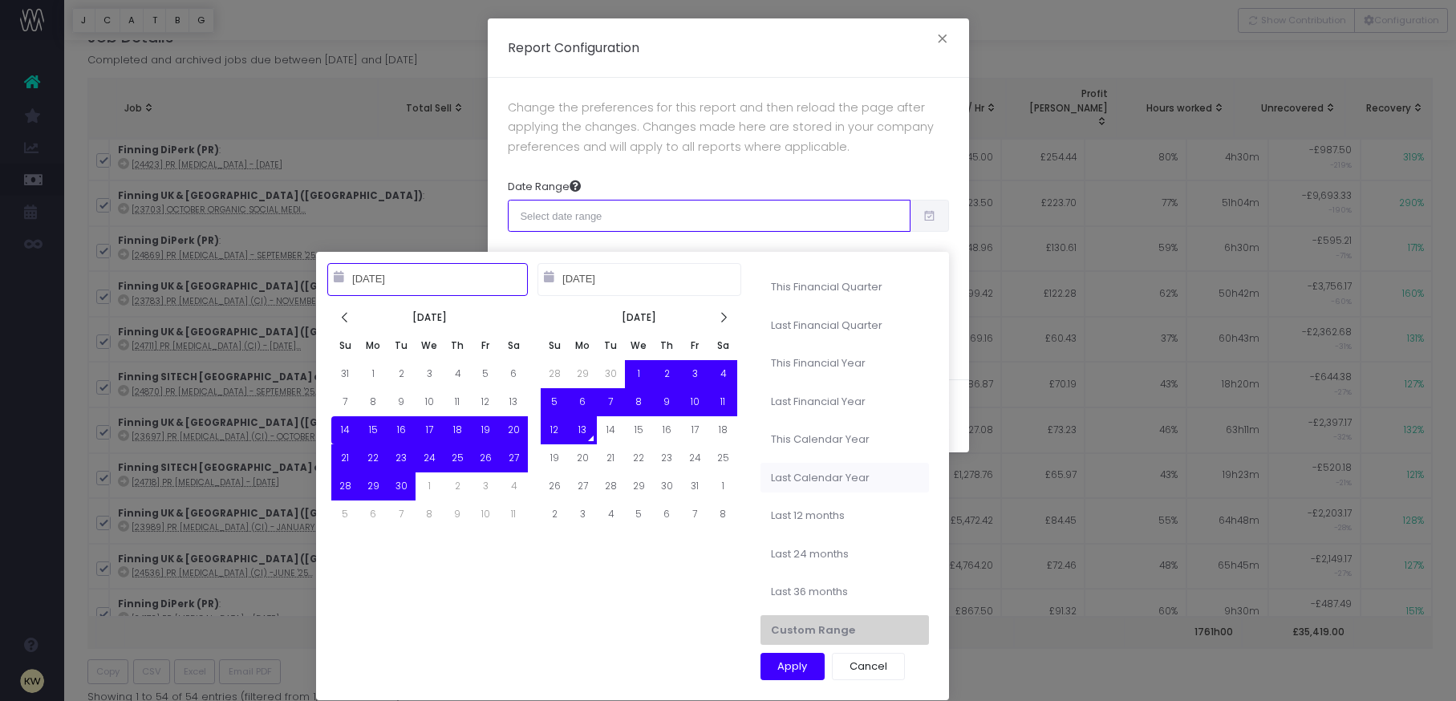
type input "10-13-2025"
type input "01-01-2024"
type input "12-31-2024"
type input "09-14-2025"
type input "10-13-2025"
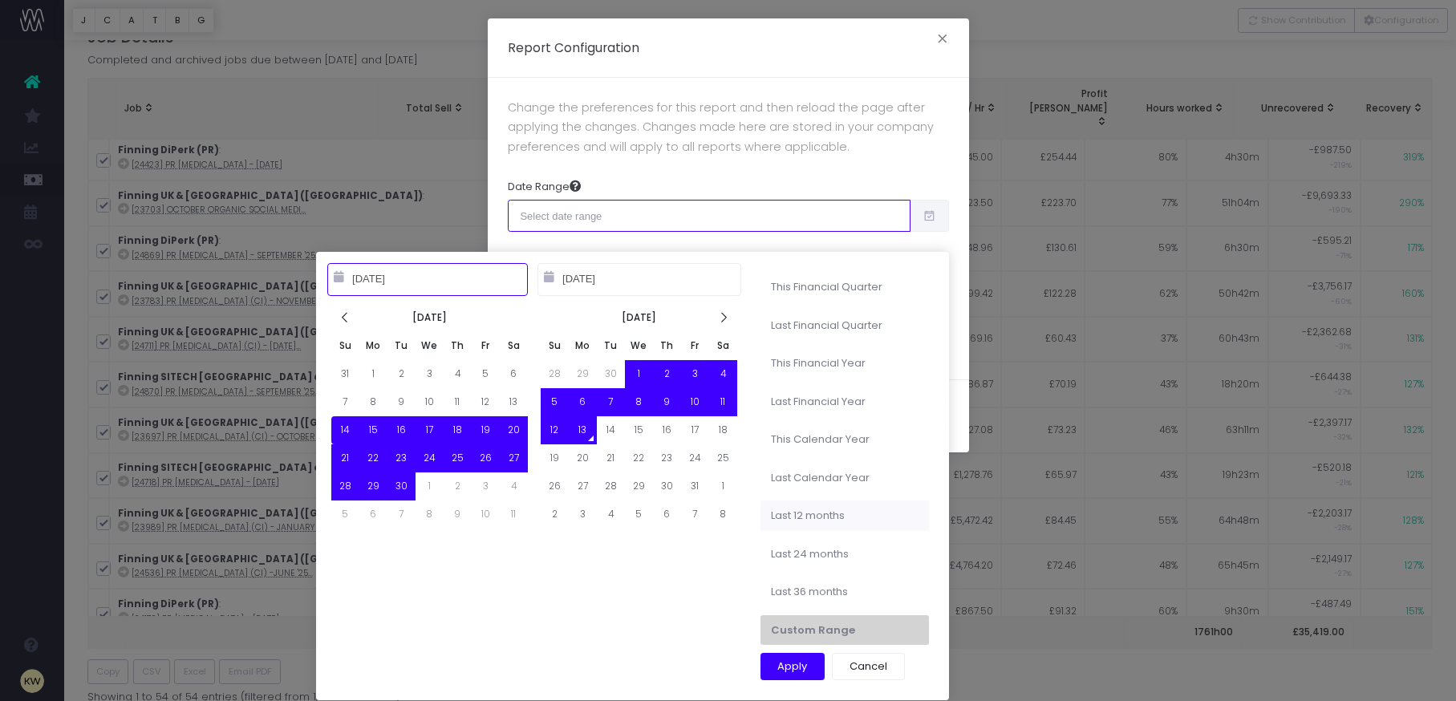
type input "10-13-2024"
type input "10-12-2025"
click at [842, 519] on li "Last 12 months" at bounding box center [845, 516] width 168 height 30
type input "Oct 13th 2024 – Oct 12th 2025"
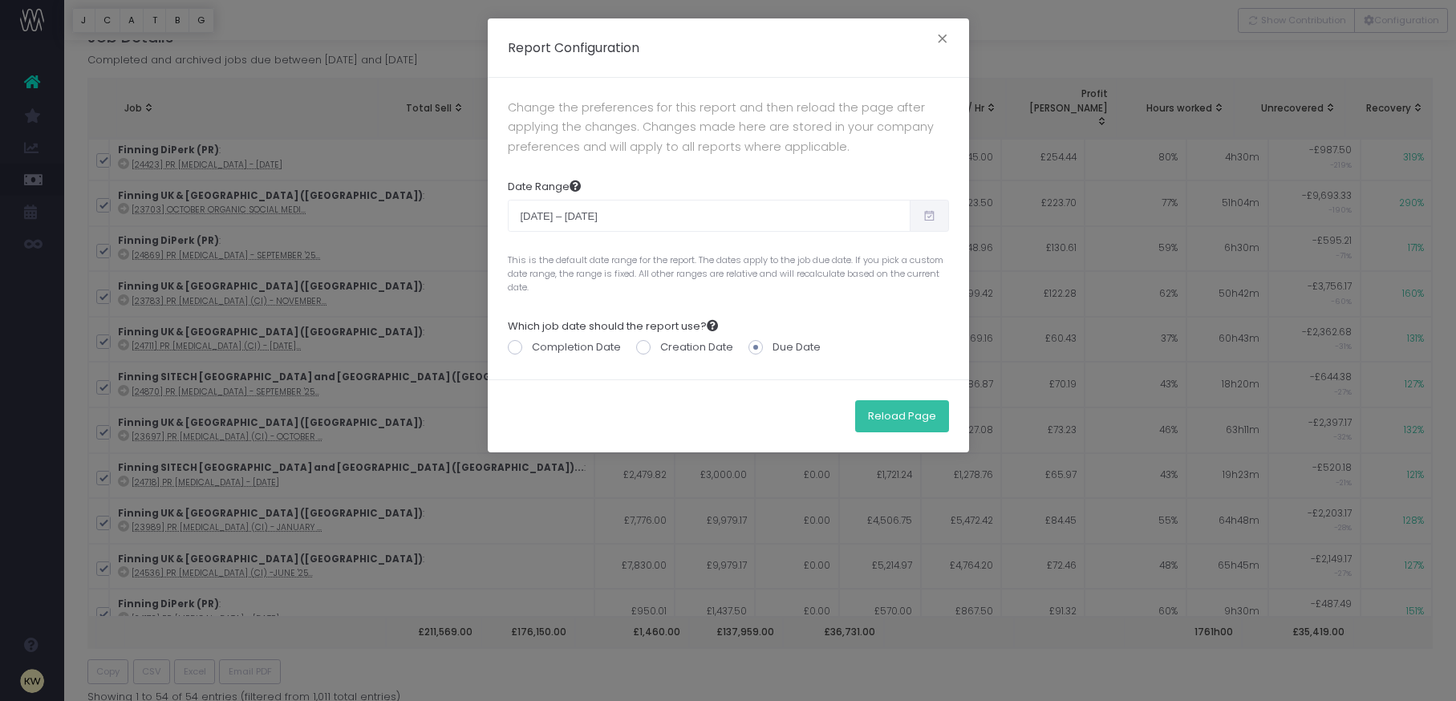
click at [902, 401] on button "Reload Page" at bounding box center [902, 416] width 94 height 32
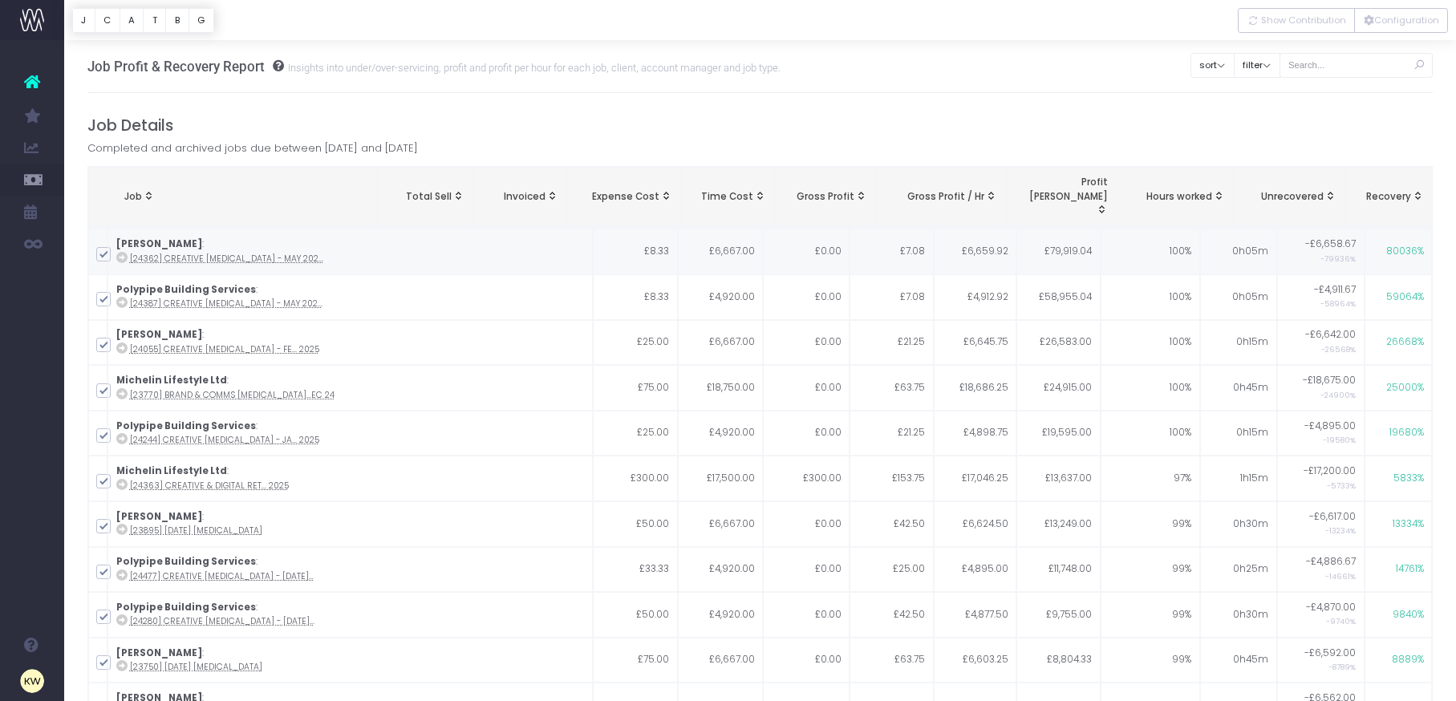
scroll to position [2, 0]
click at [1408, 23] on button "Configuration" at bounding box center [1401, 20] width 94 height 25
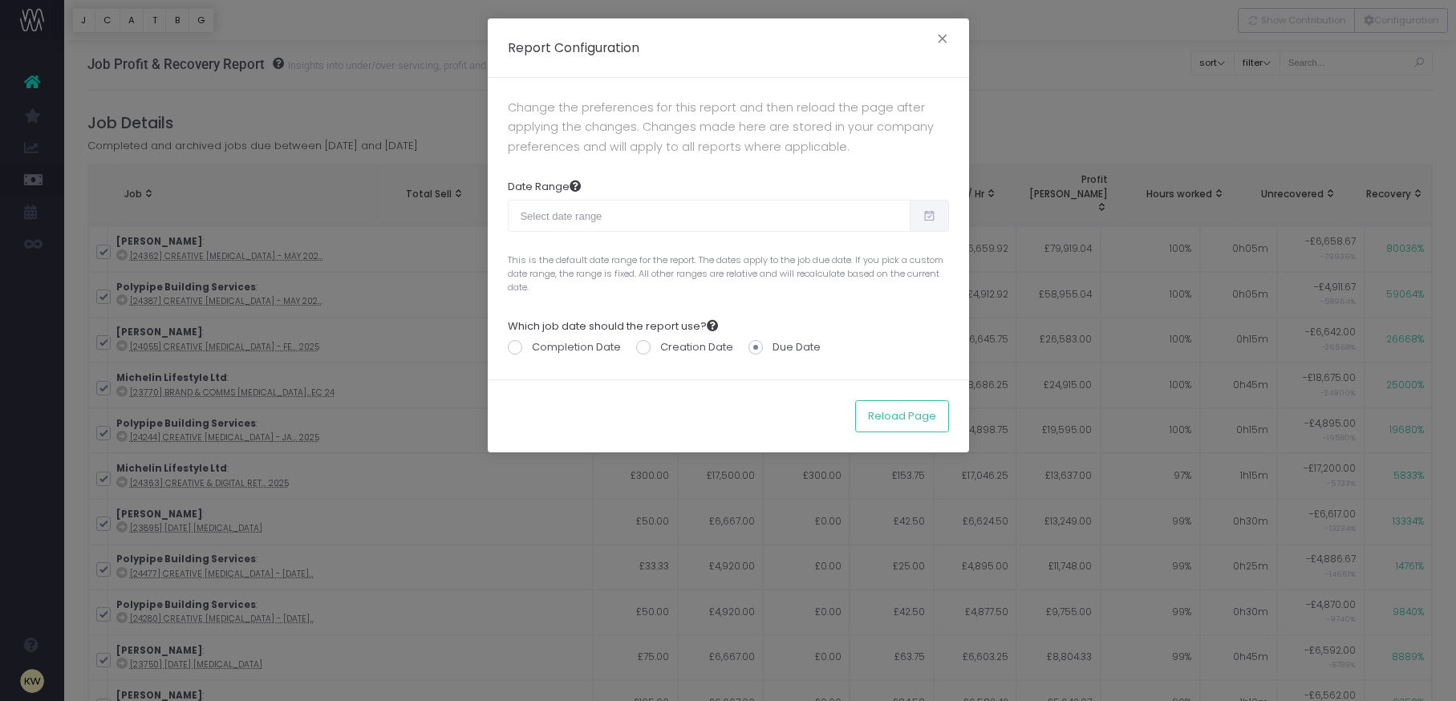
click at [925, 216] on icon at bounding box center [930, 216] width 14 height 0
type input "09-14-2025"
type input "10-13-2025"
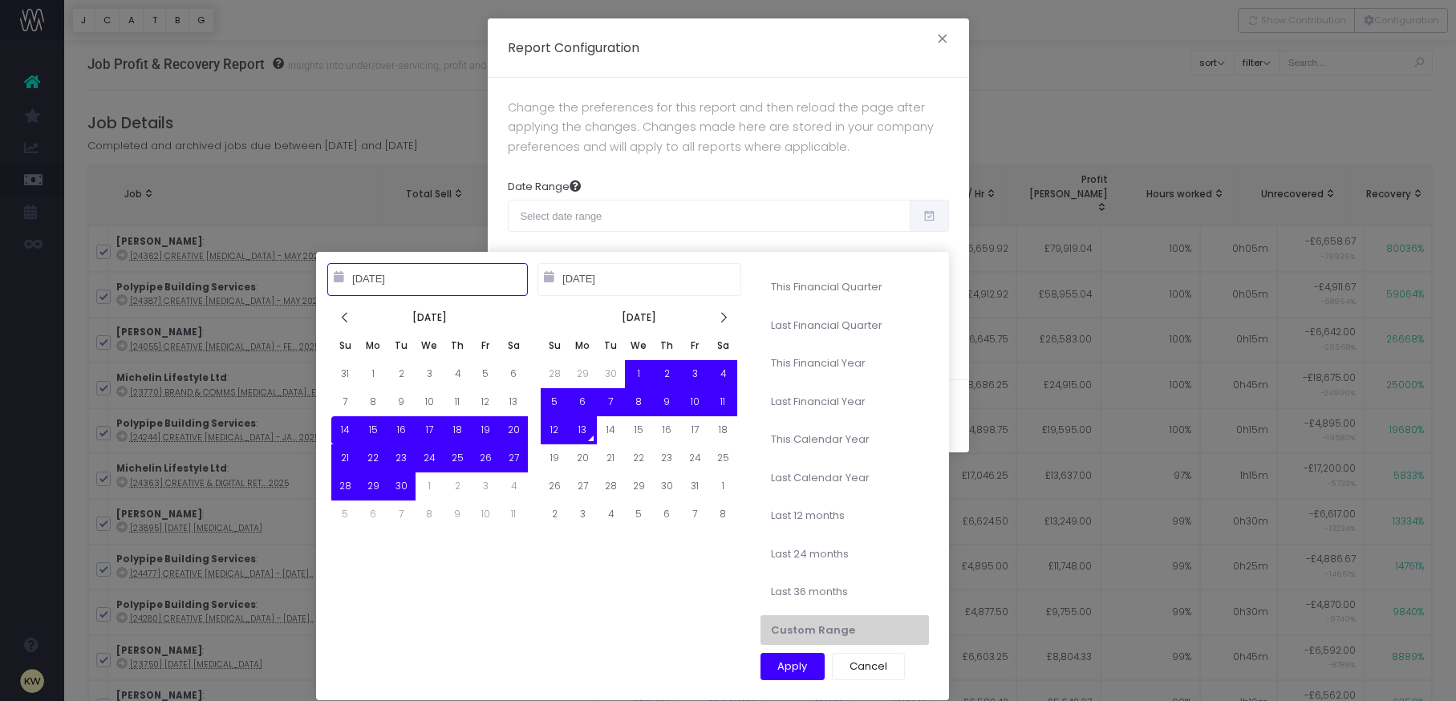
type input "10-01-2025"
type input "12-31-2025"
type input "07-01-2025"
type input "09-30-2025"
type input "09-14-2025"
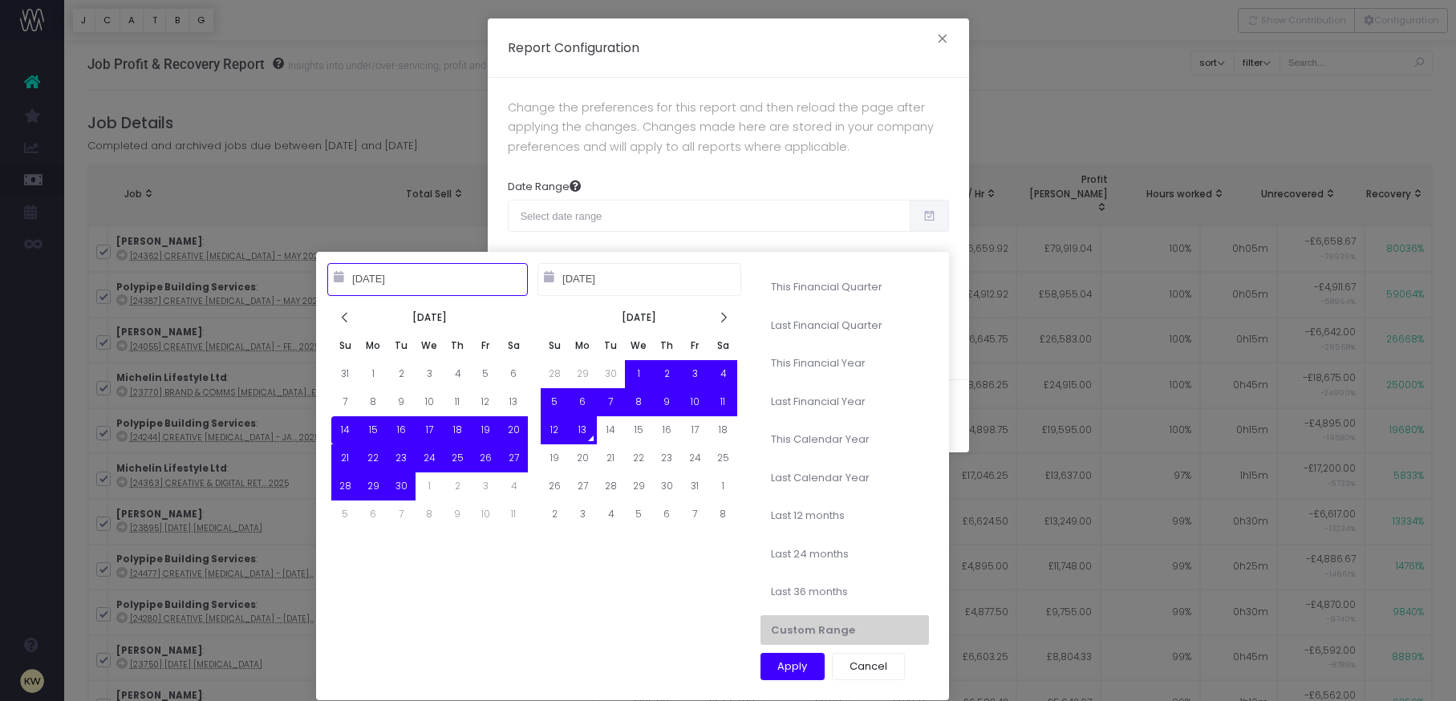
type input "10-13-2025"
type input "10-01-2025"
type input "09-30-2026"
type input "09-14-2025"
type input "10-13-2025"
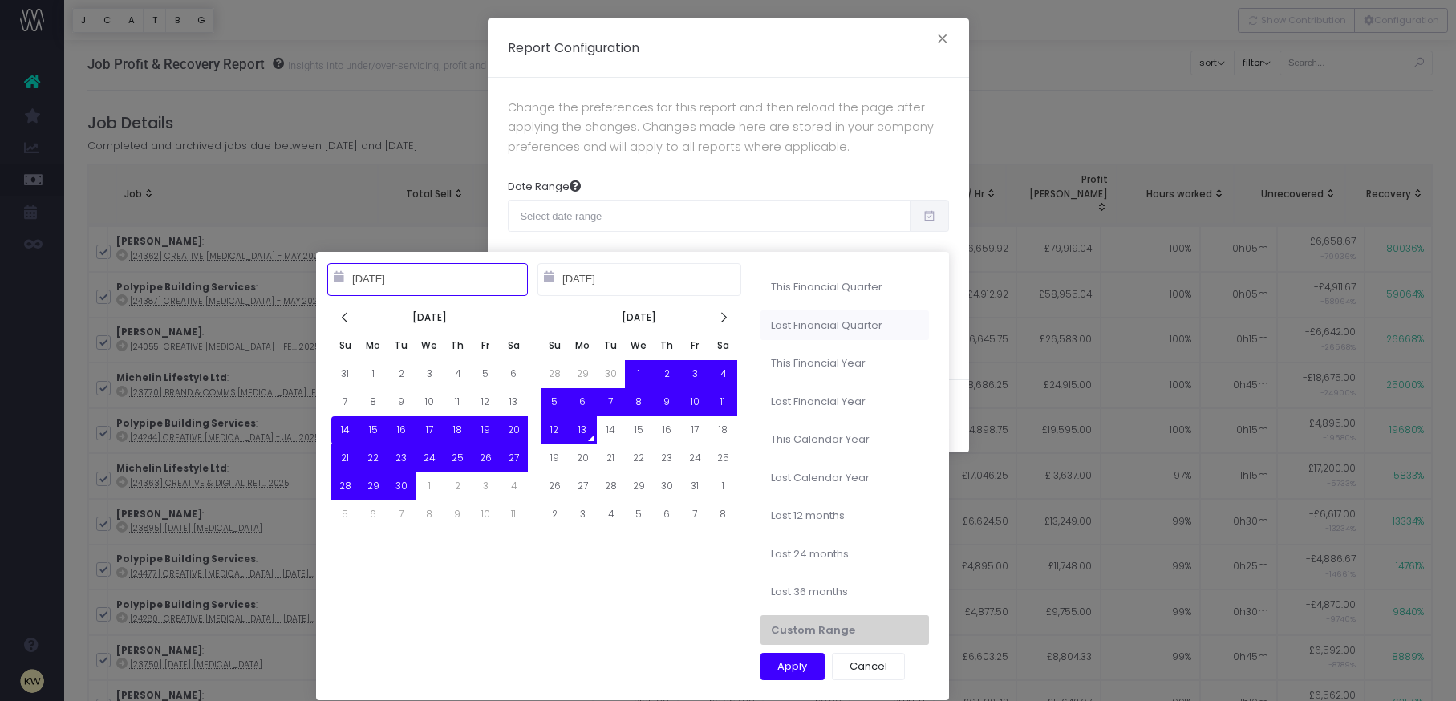
type input "07-01-2025"
type input "09-30-2025"
type input "10-01-2025"
type input "09-30-2026"
click at [838, 367] on li "This Financial Year" at bounding box center [845, 363] width 168 height 30
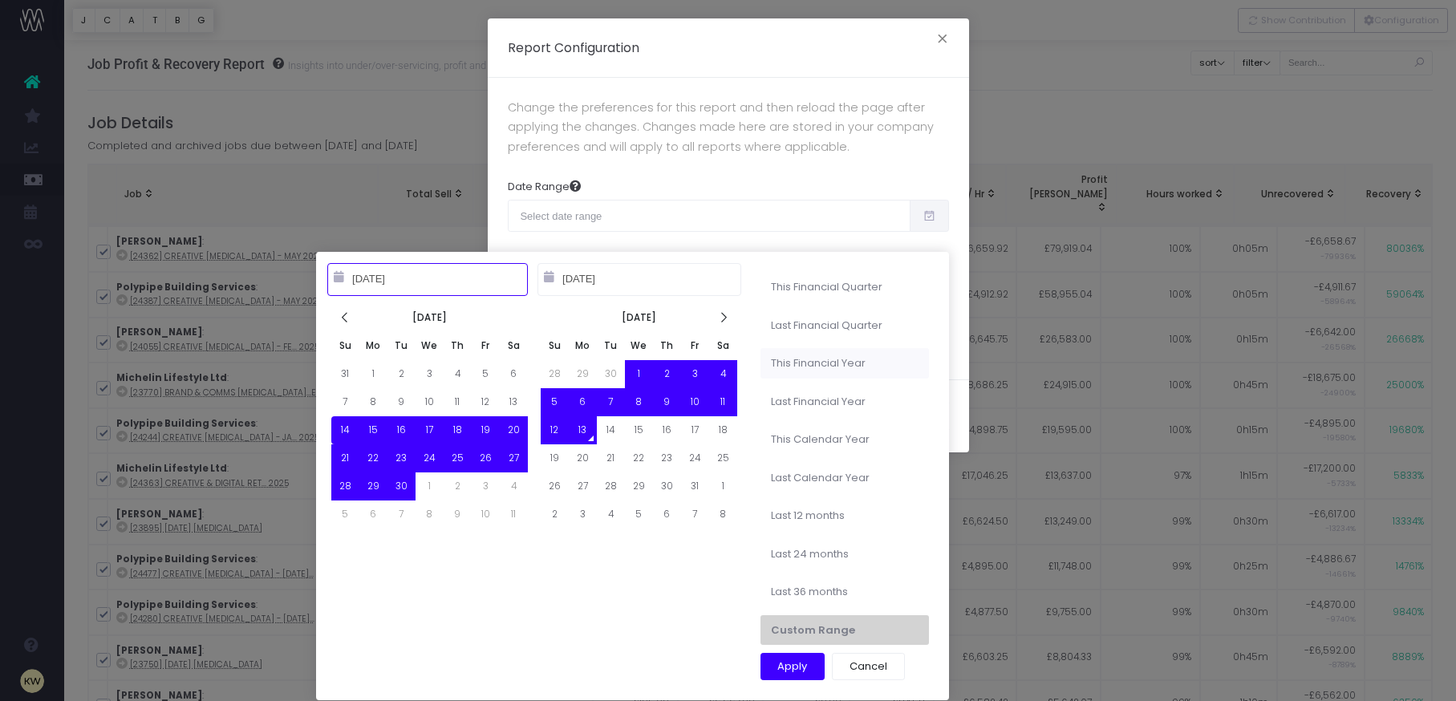
type input "Oct 1st 2025 – Sep 30th 2026"
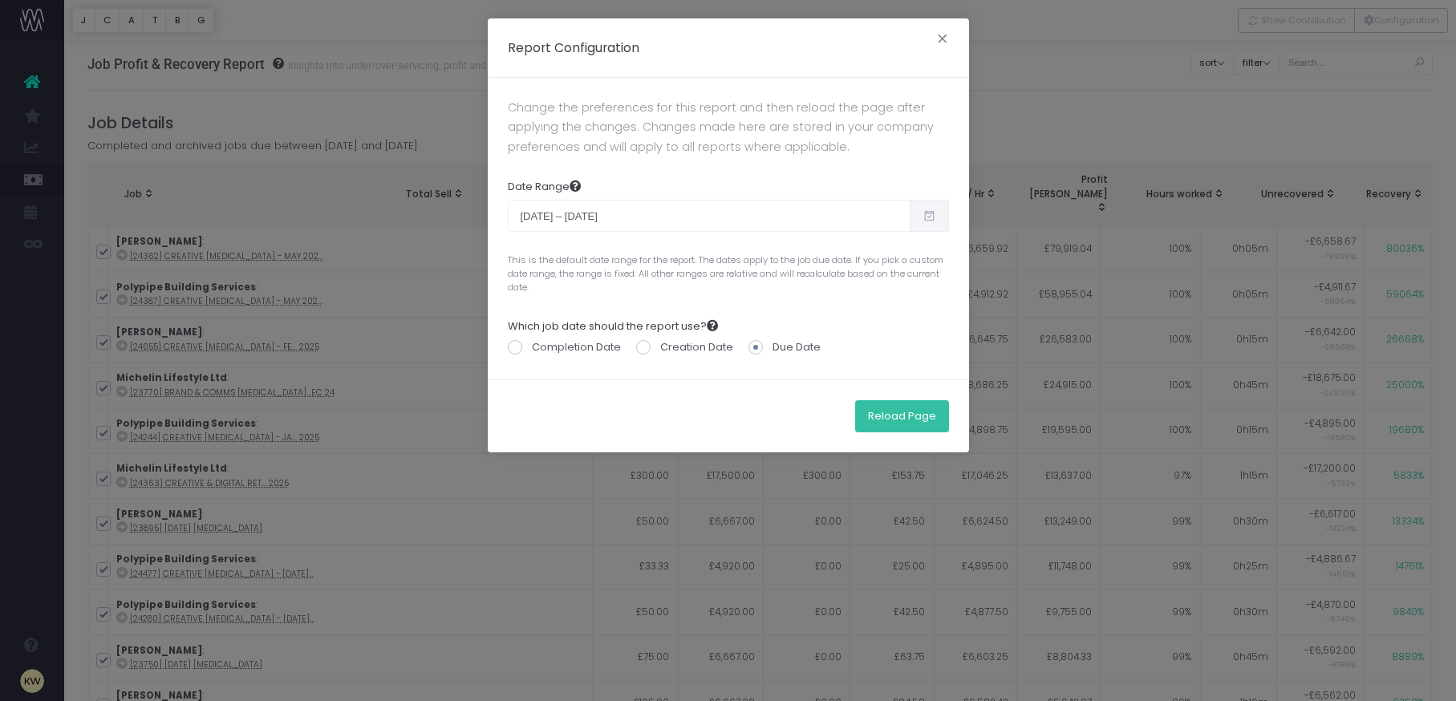
click at [862, 401] on button "Reload Page" at bounding box center [902, 416] width 94 height 32
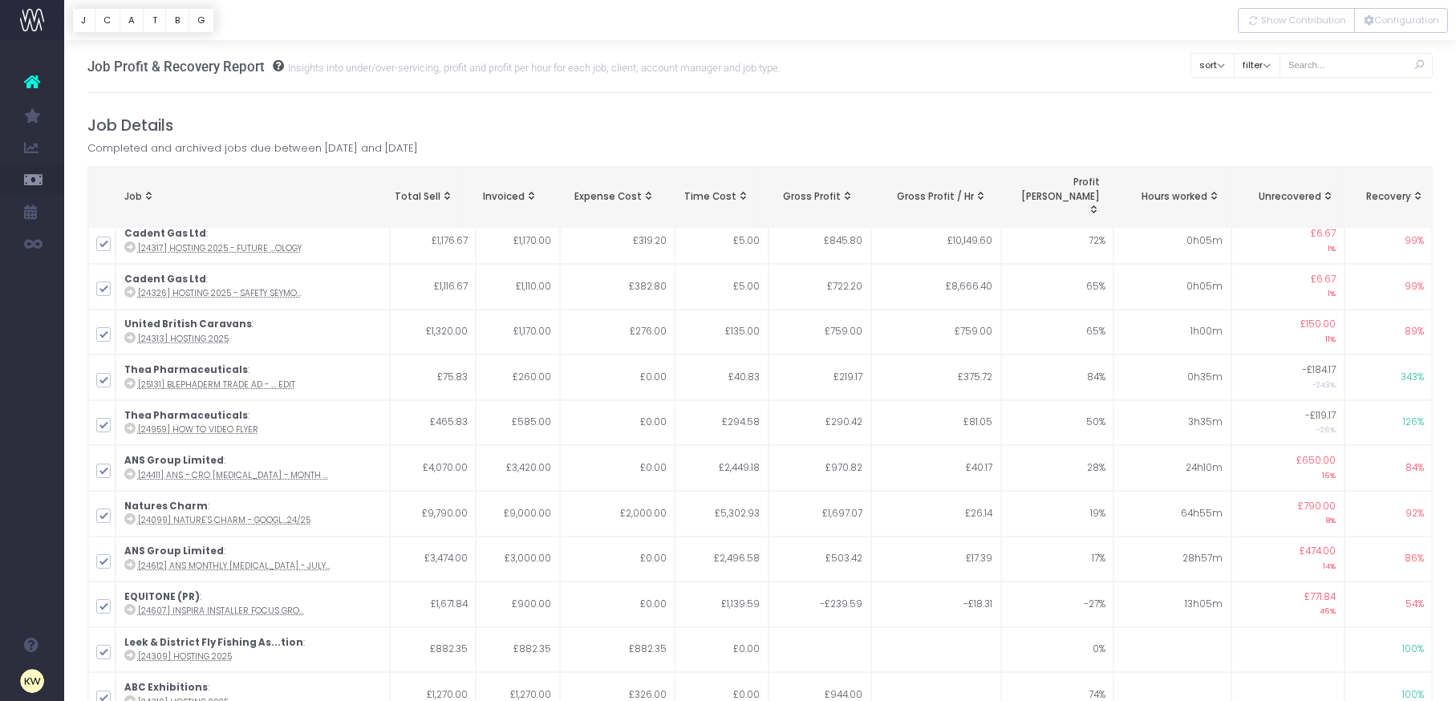
scroll to position [13, 0]
click at [1324, 66] on input "text" at bounding box center [1357, 65] width 154 height 25
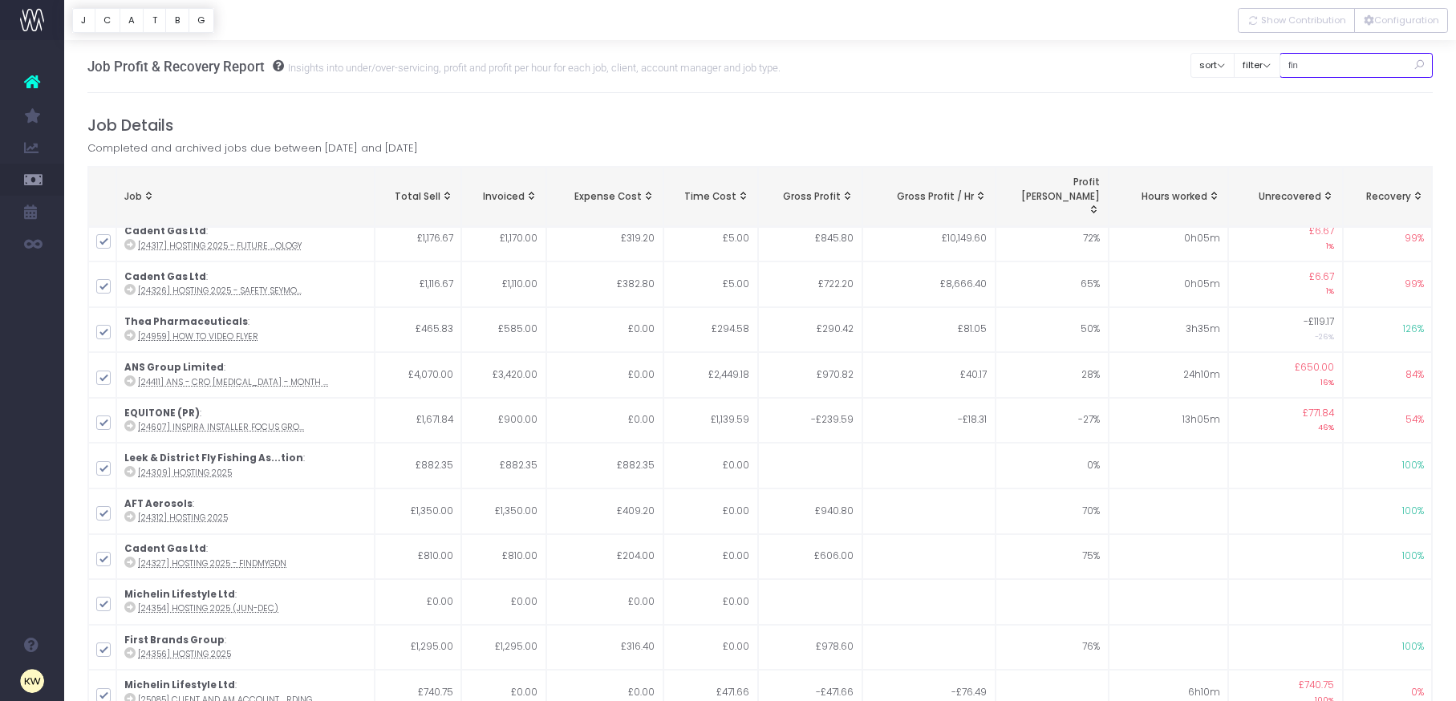
scroll to position [0, 0]
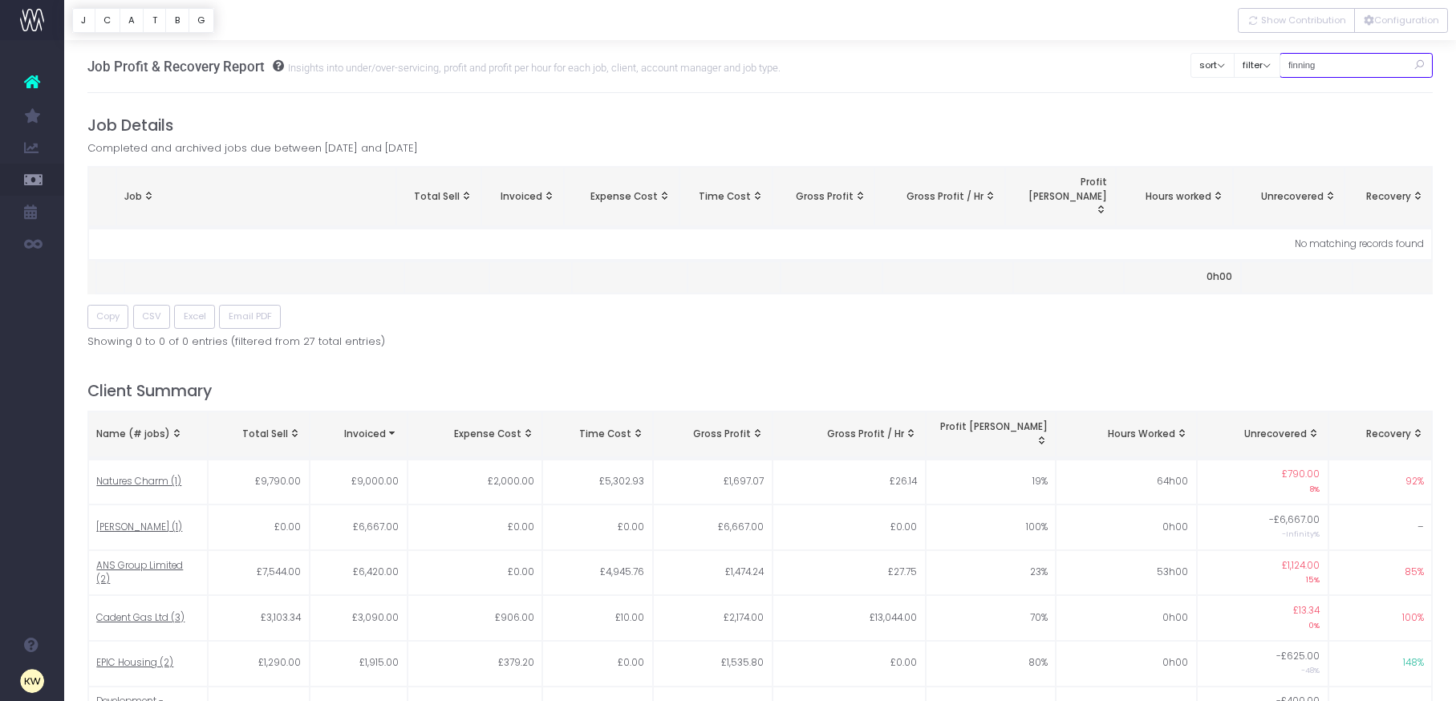
type input "Finning (pr)"
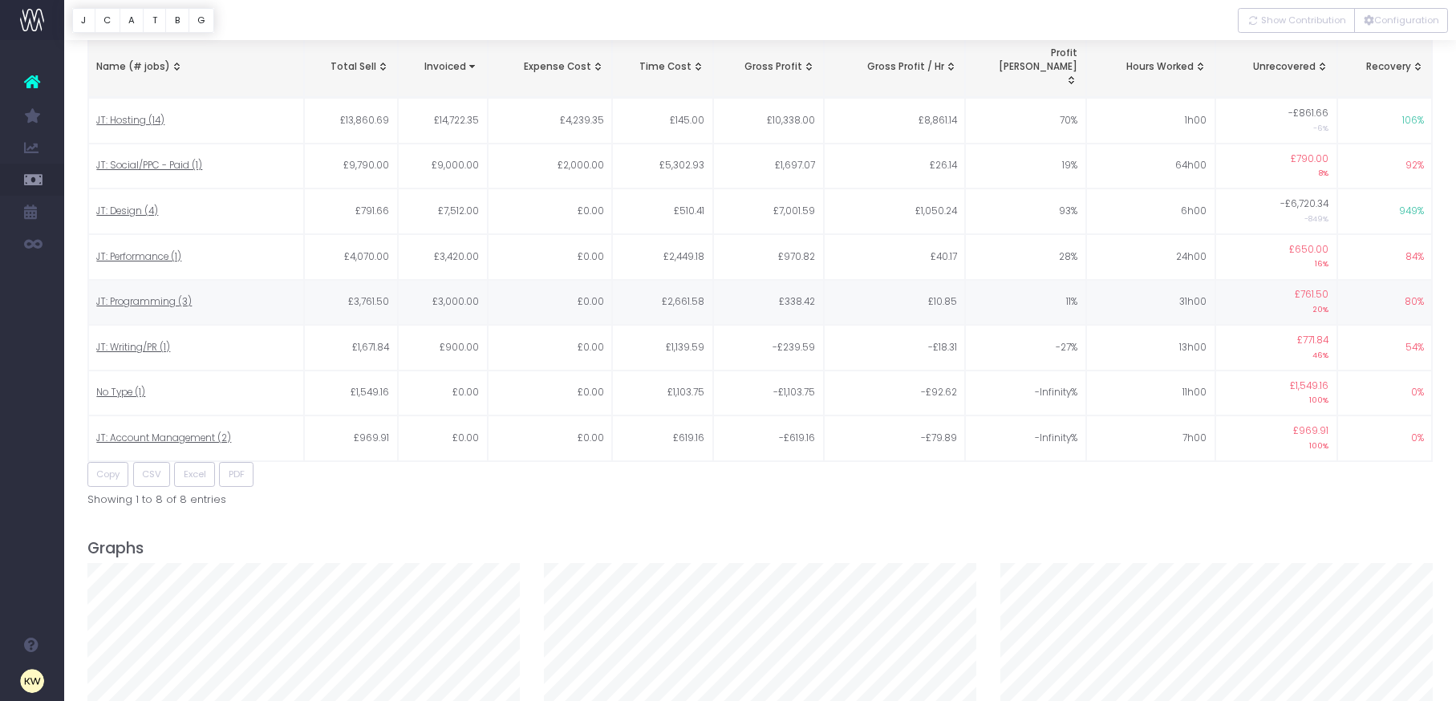
scroll to position [1365, 0]
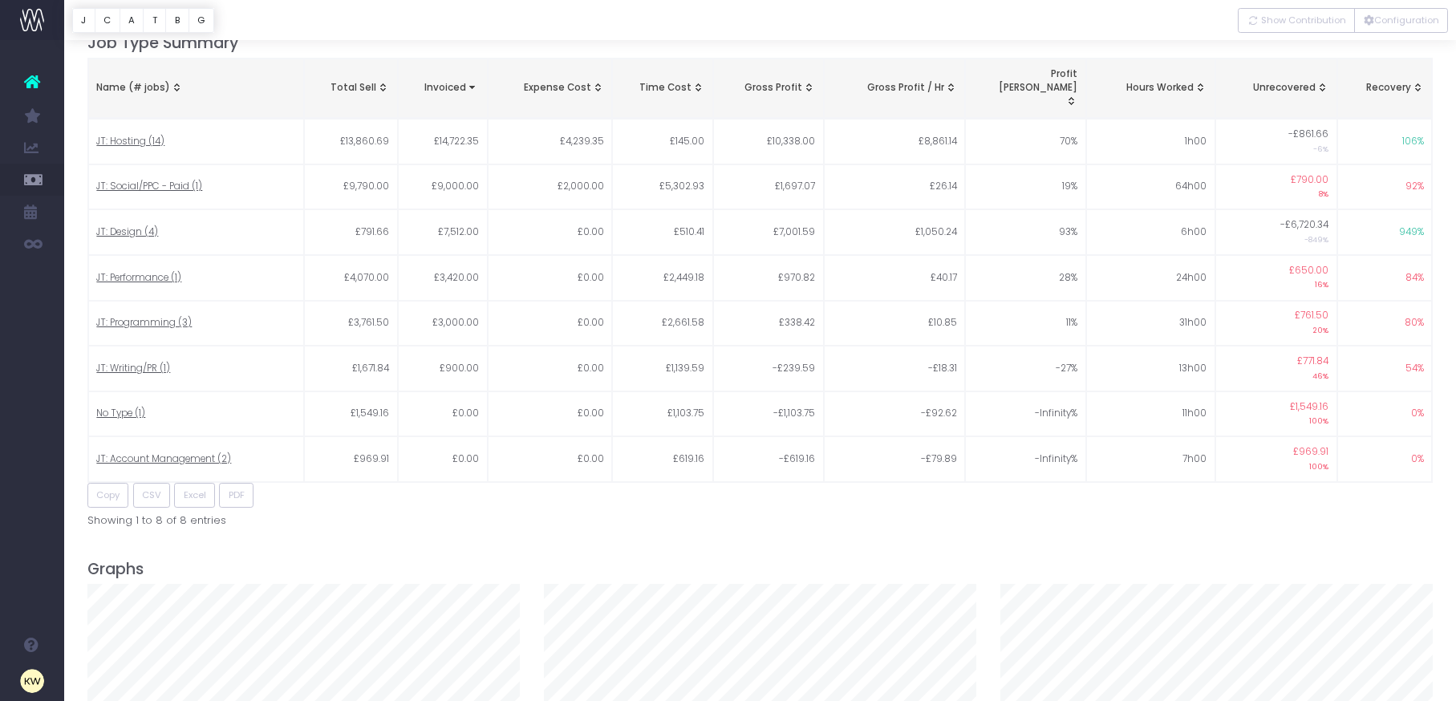
click at [1442, 319] on div "Job Profit & Recovery Report Insights into under/over-servicing, profit and pro…" at bounding box center [760, 102] width 1392 height 2852
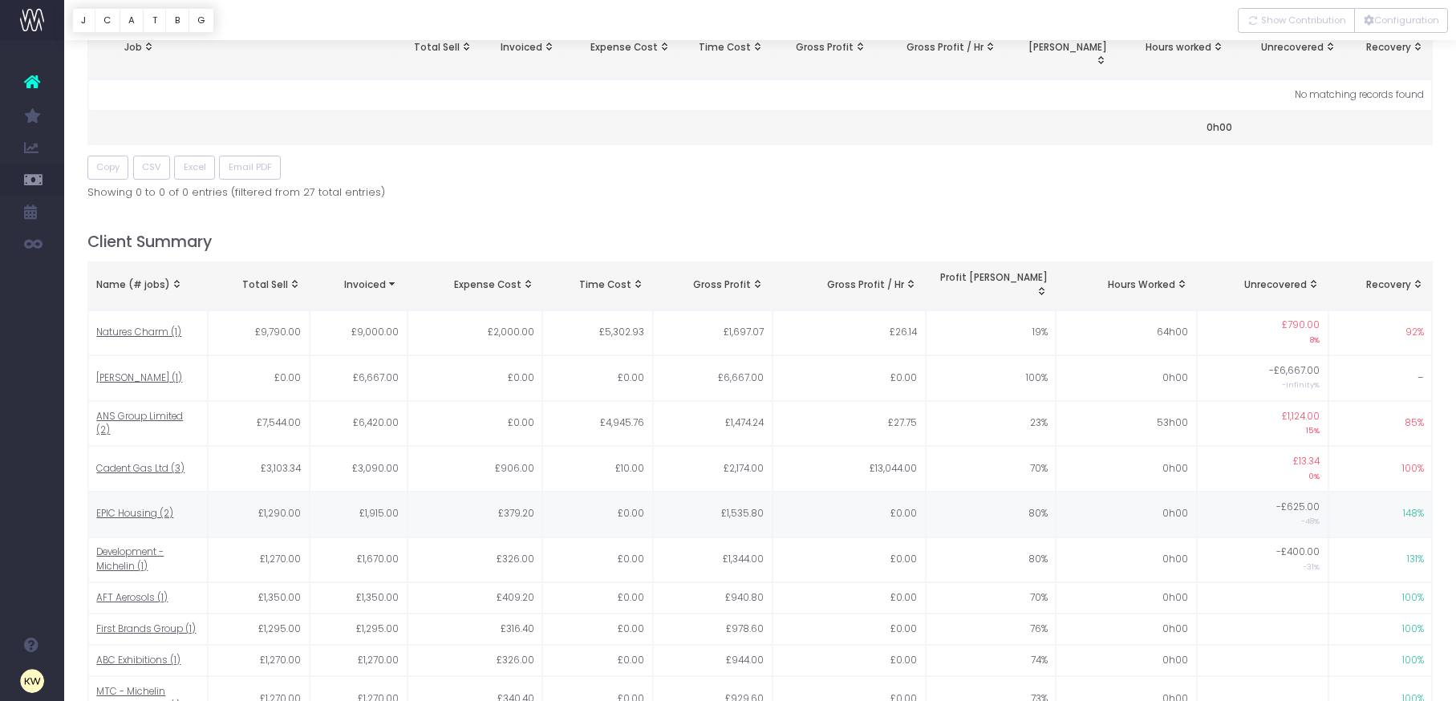
scroll to position [0, 0]
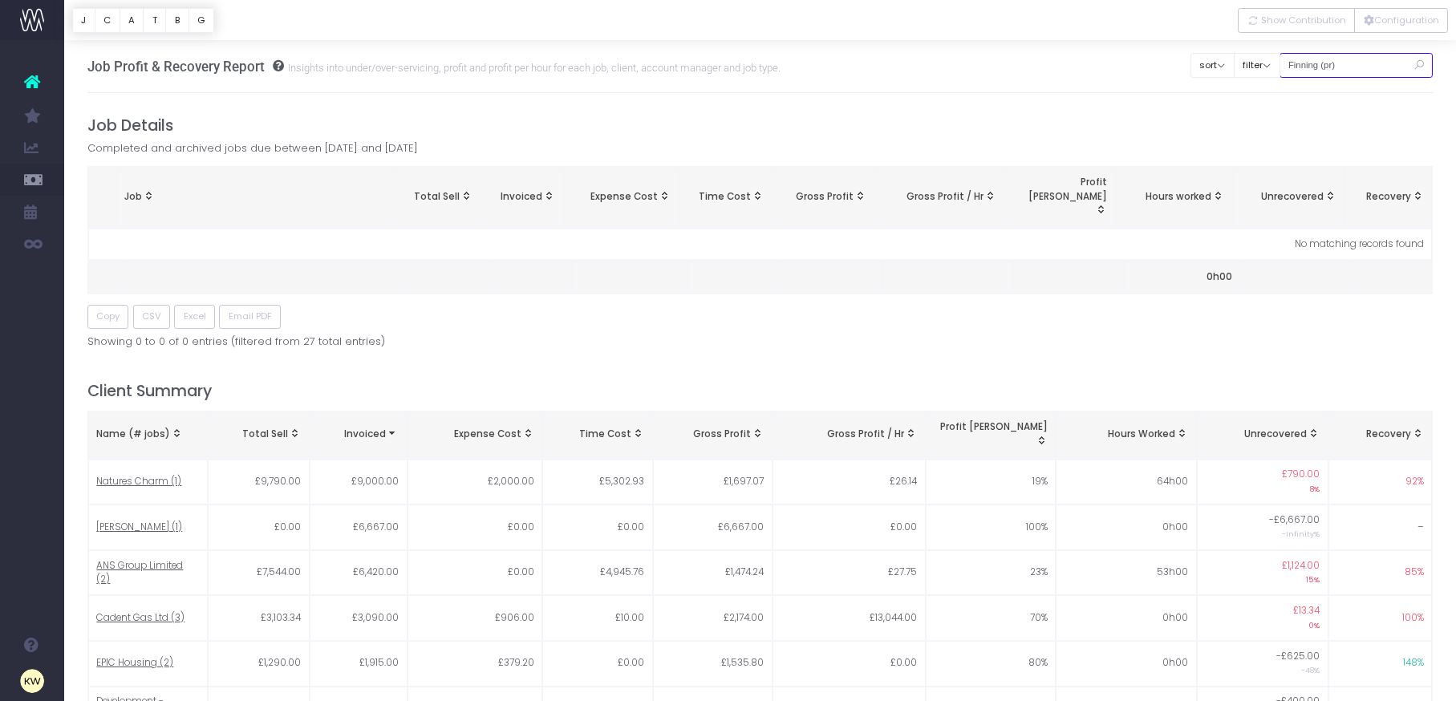
click at [1372, 75] on input "Finning (pr)" at bounding box center [1357, 65] width 154 height 25
drag, startPoint x: 1380, startPoint y: 67, endPoint x: 1273, endPoint y: 65, distance: 106.7
click at [1273, 65] on div "Clear Filters sort Sort by Job Name Desc Sort by Client Name Asc filter By Acco…" at bounding box center [1311, 59] width 242 height 41
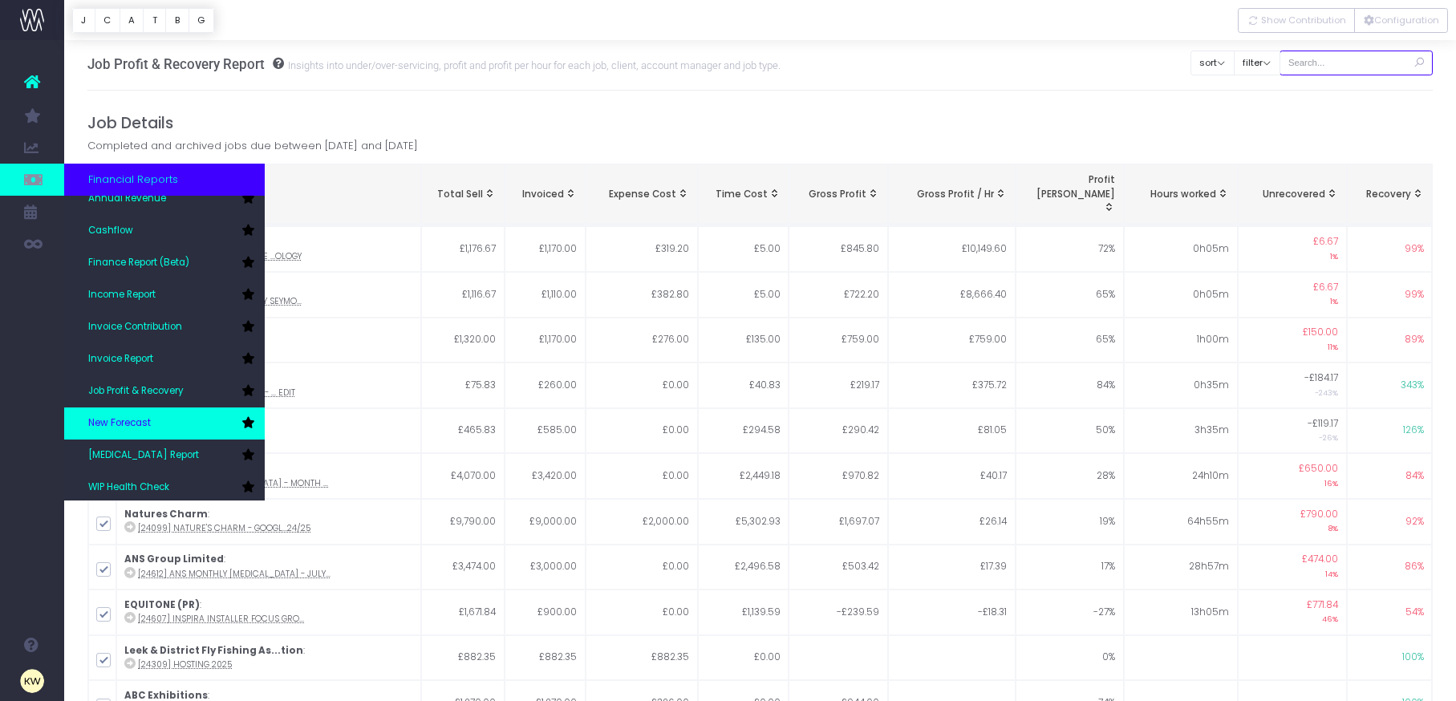
scroll to position [55, 0]
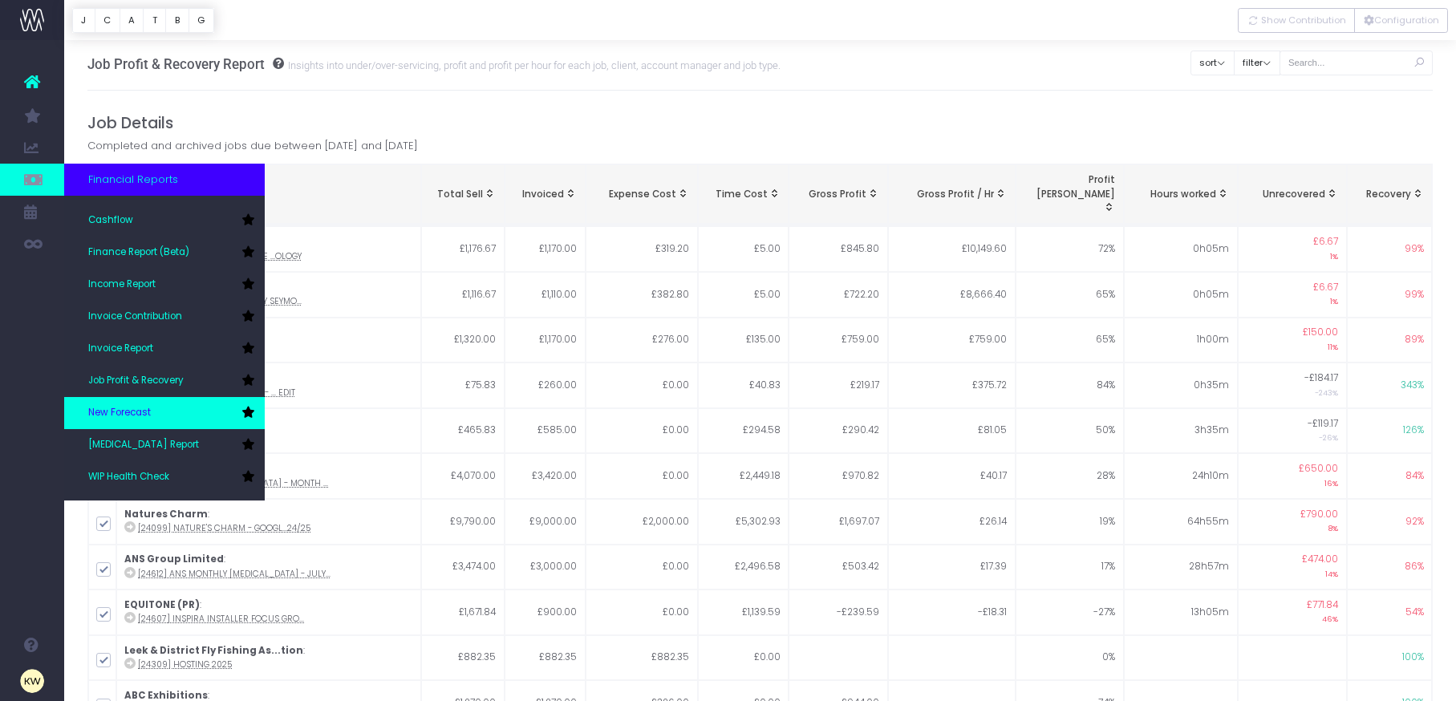
click at [186, 409] on link "New Forecast" at bounding box center [164, 413] width 201 height 32
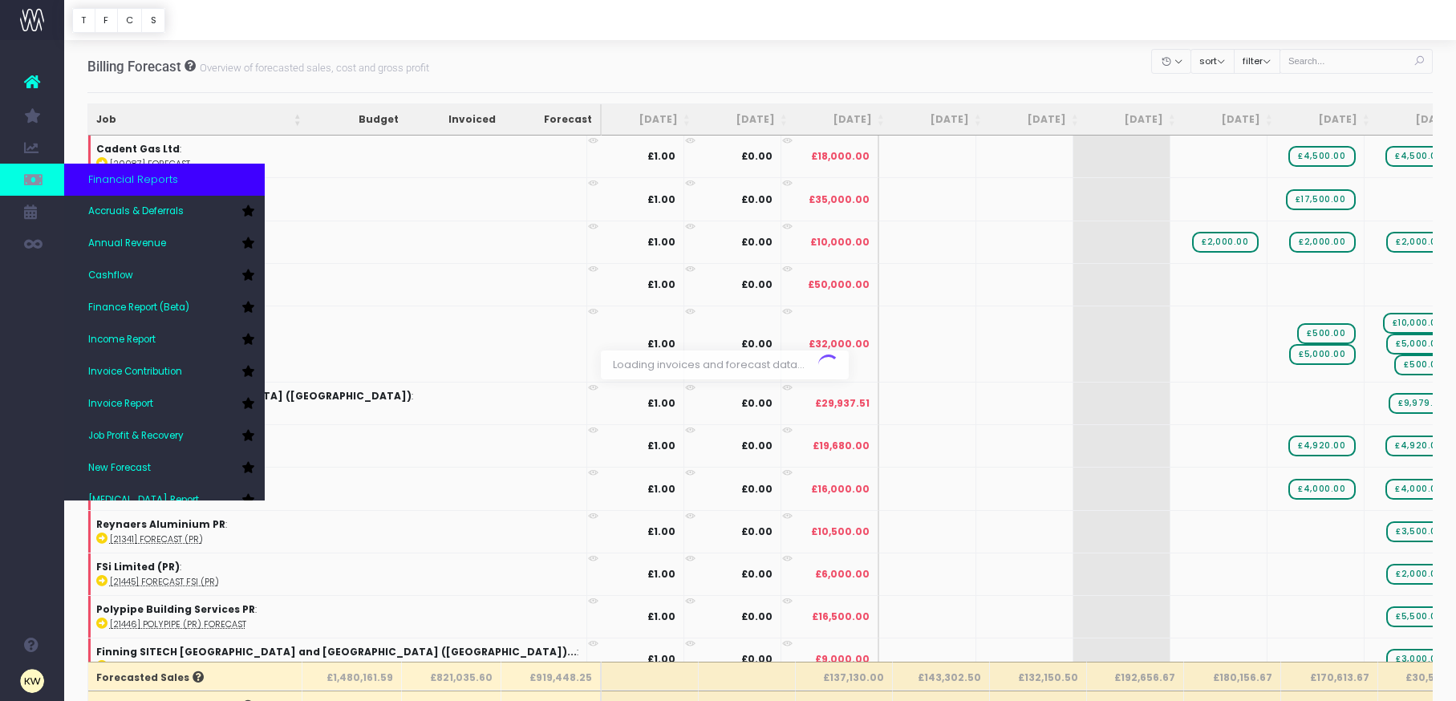
click at [44, 178] on link at bounding box center [32, 180] width 64 height 32
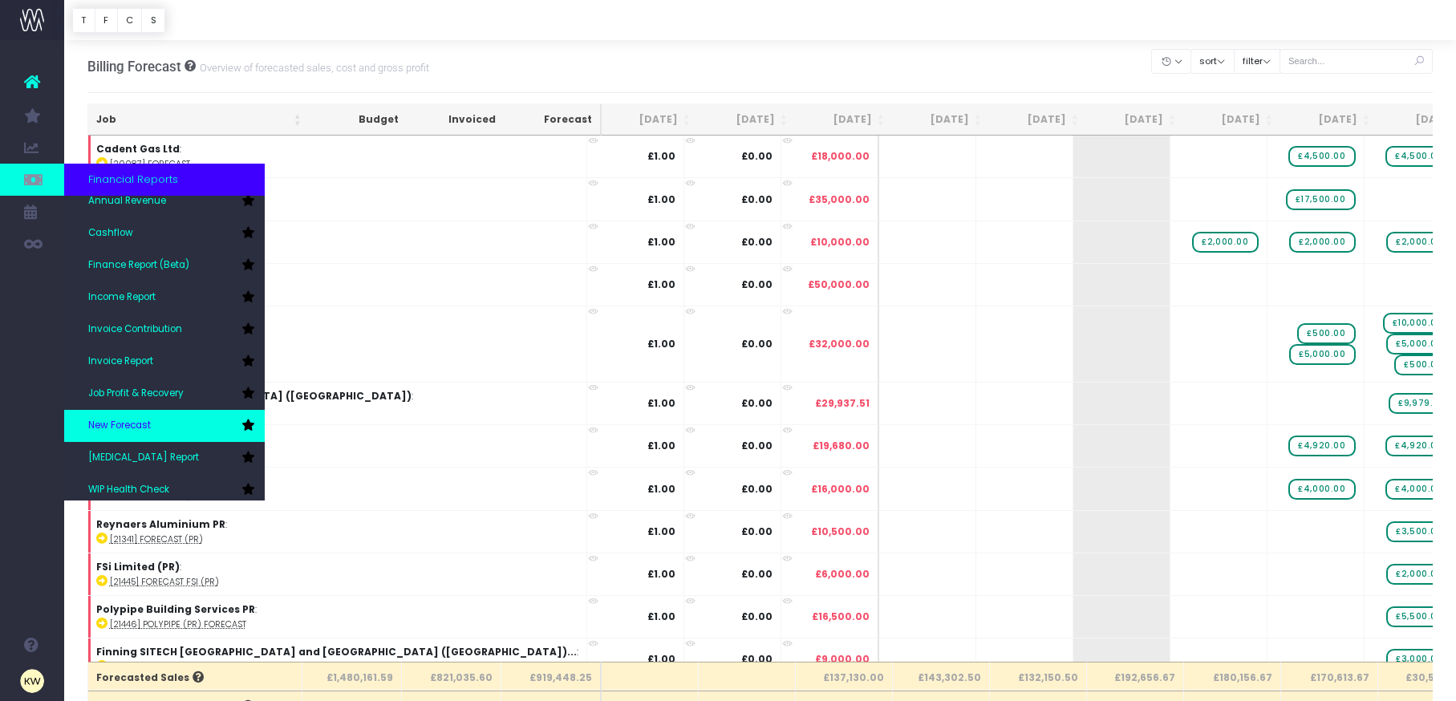
click at [172, 423] on link "New Forecast" at bounding box center [164, 426] width 201 height 32
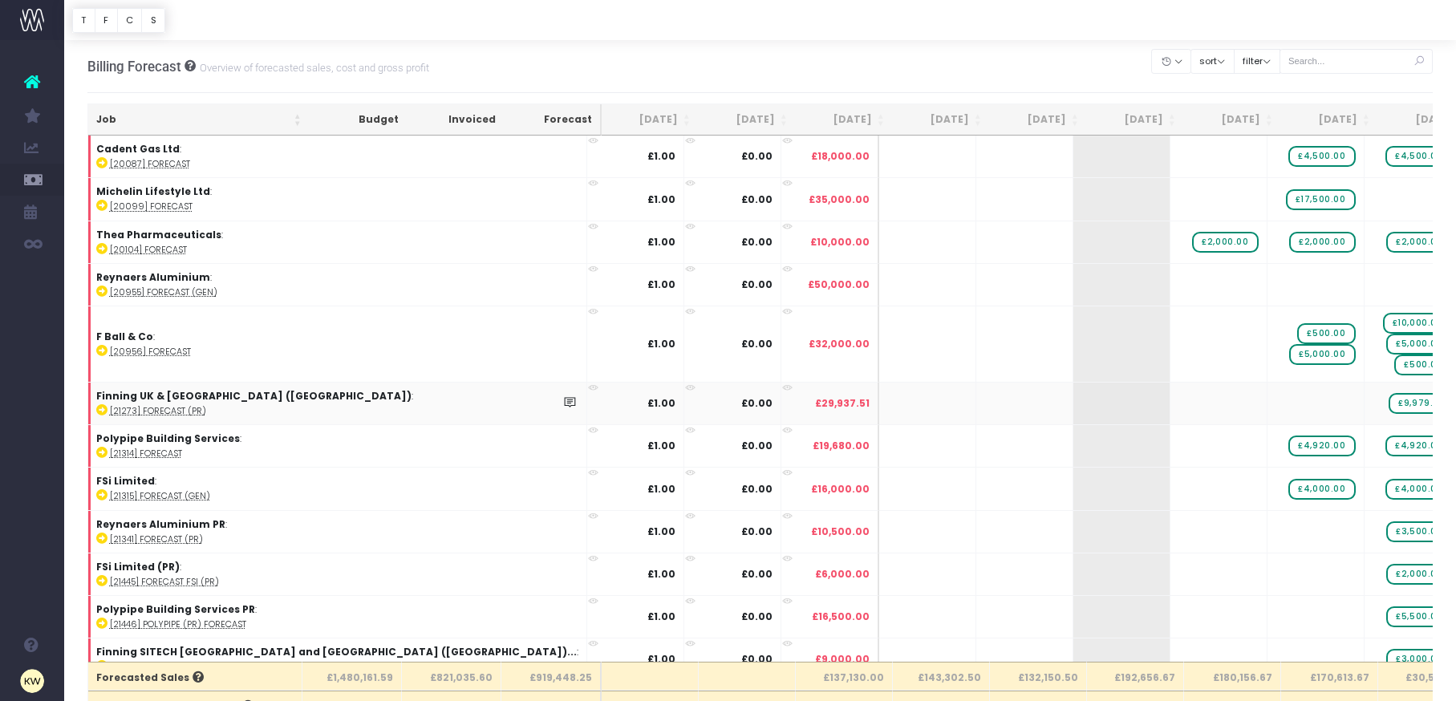
scroll to position [35, 0]
click at [1361, 65] on input "text" at bounding box center [1357, 61] width 154 height 25
click at [1357, 65] on input "text" at bounding box center [1357, 61] width 154 height 25
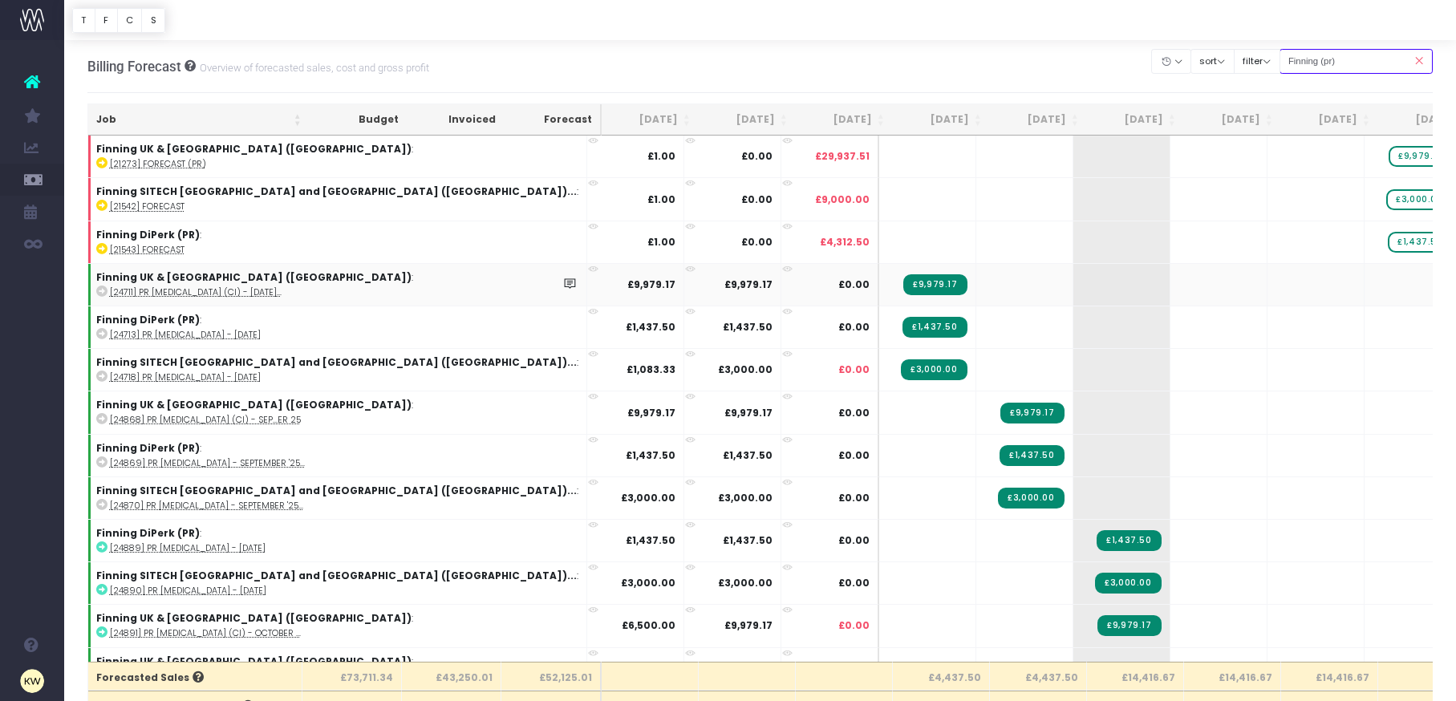
scroll to position [2, 0]
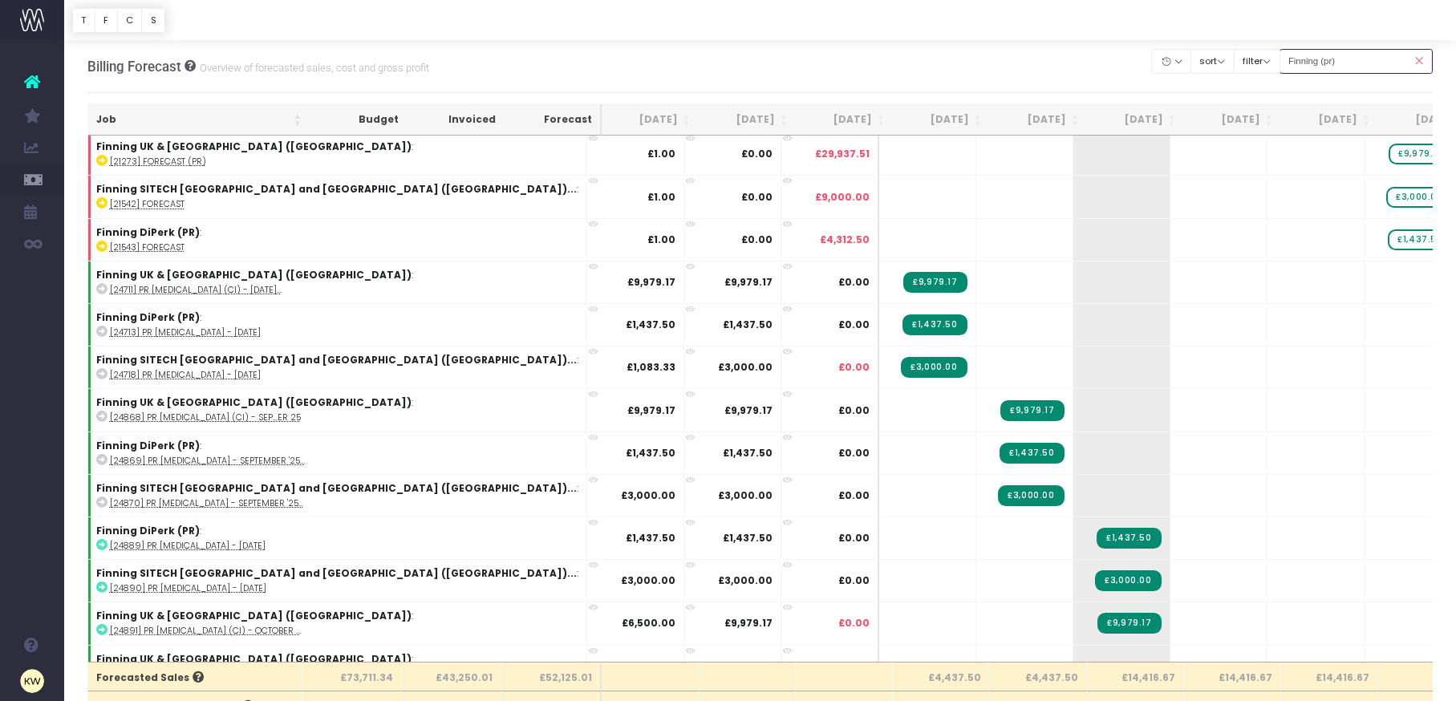
click at [1336, 59] on input "Finning (pr)" at bounding box center [1357, 61] width 154 height 25
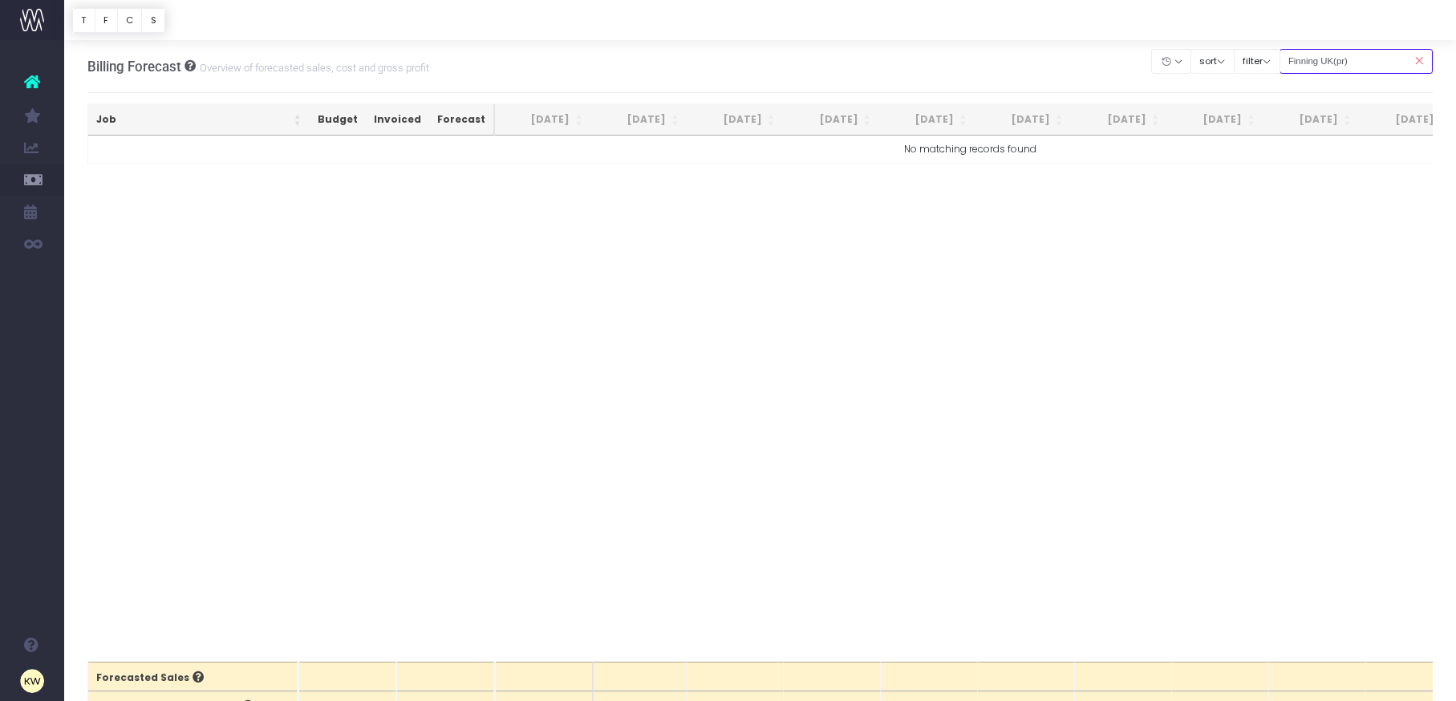
scroll to position [0, 0]
type input "Finning UK & [GEOGRAPHIC_DATA] ([GEOGRAPHIC_DATA])"
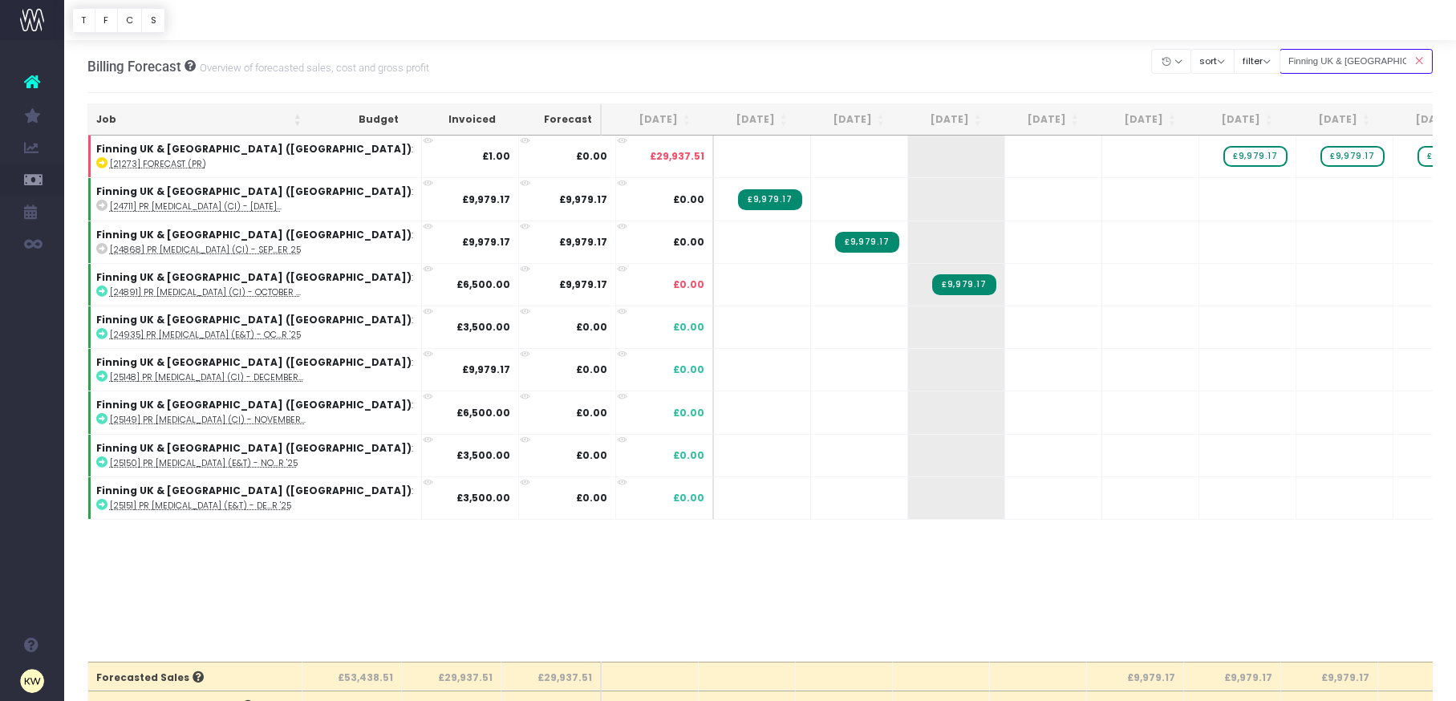
scroll to position [6, 0]
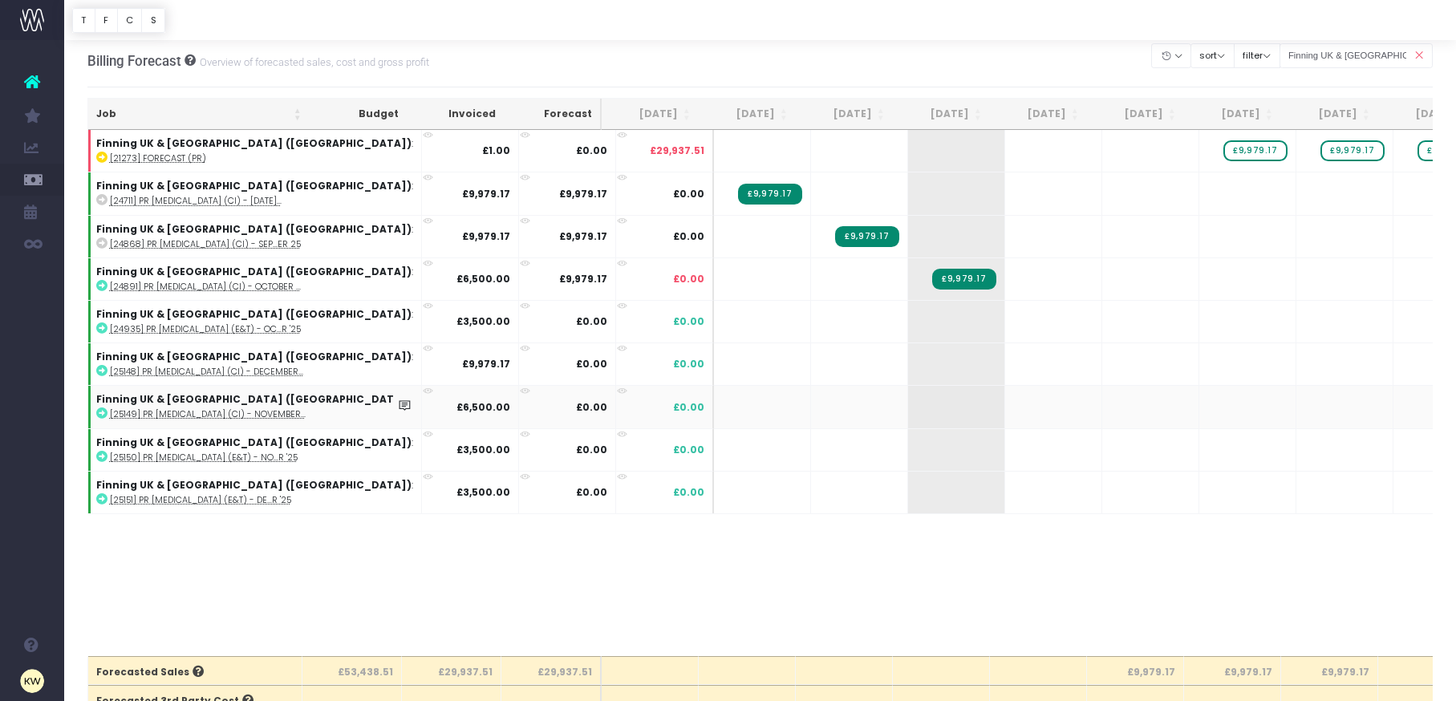
click at [230, 418] on abbr "[25149] PR [MEDICAL_DATA] (CI) - November..." at bounding box center [208, 414] width 196 height 12
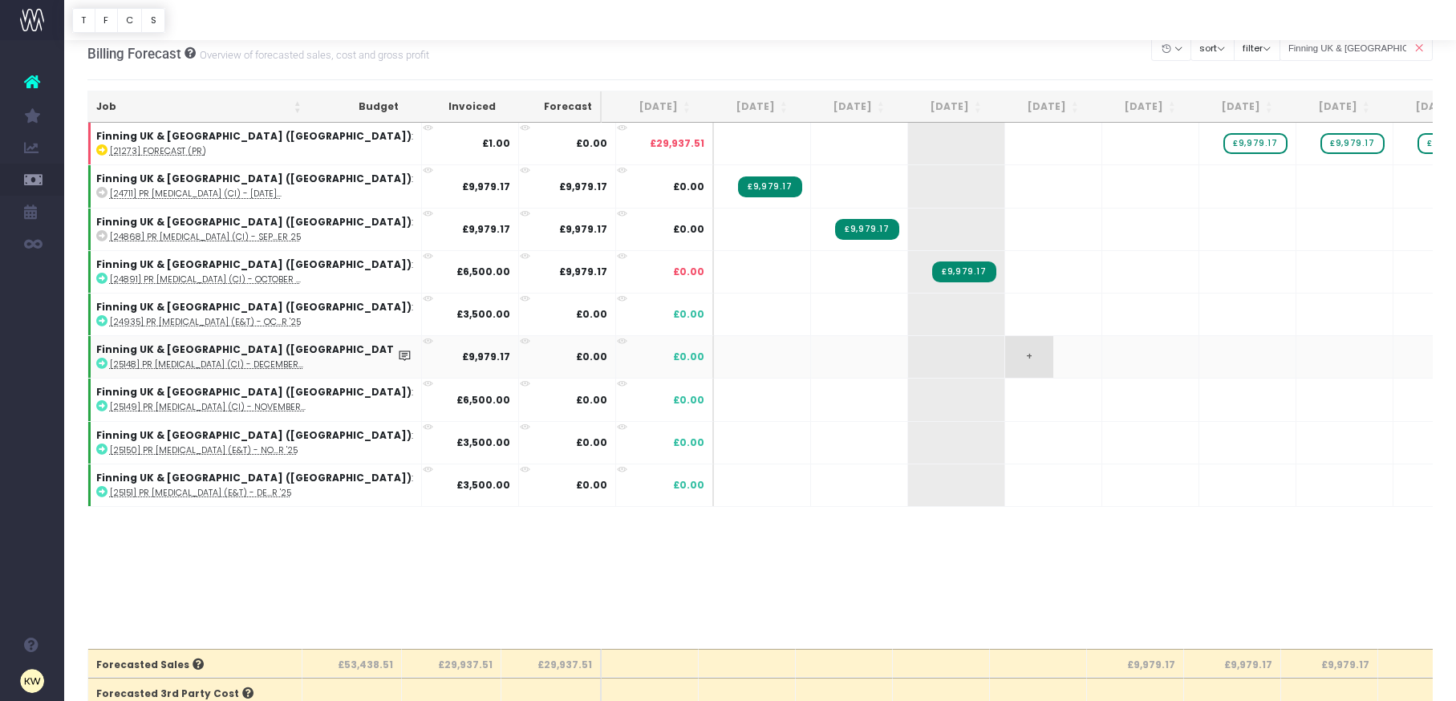
scroll to position [14, 0]
click at [1005, 323] on span "+" at bounding box center [1029, 314] width 48 height 42
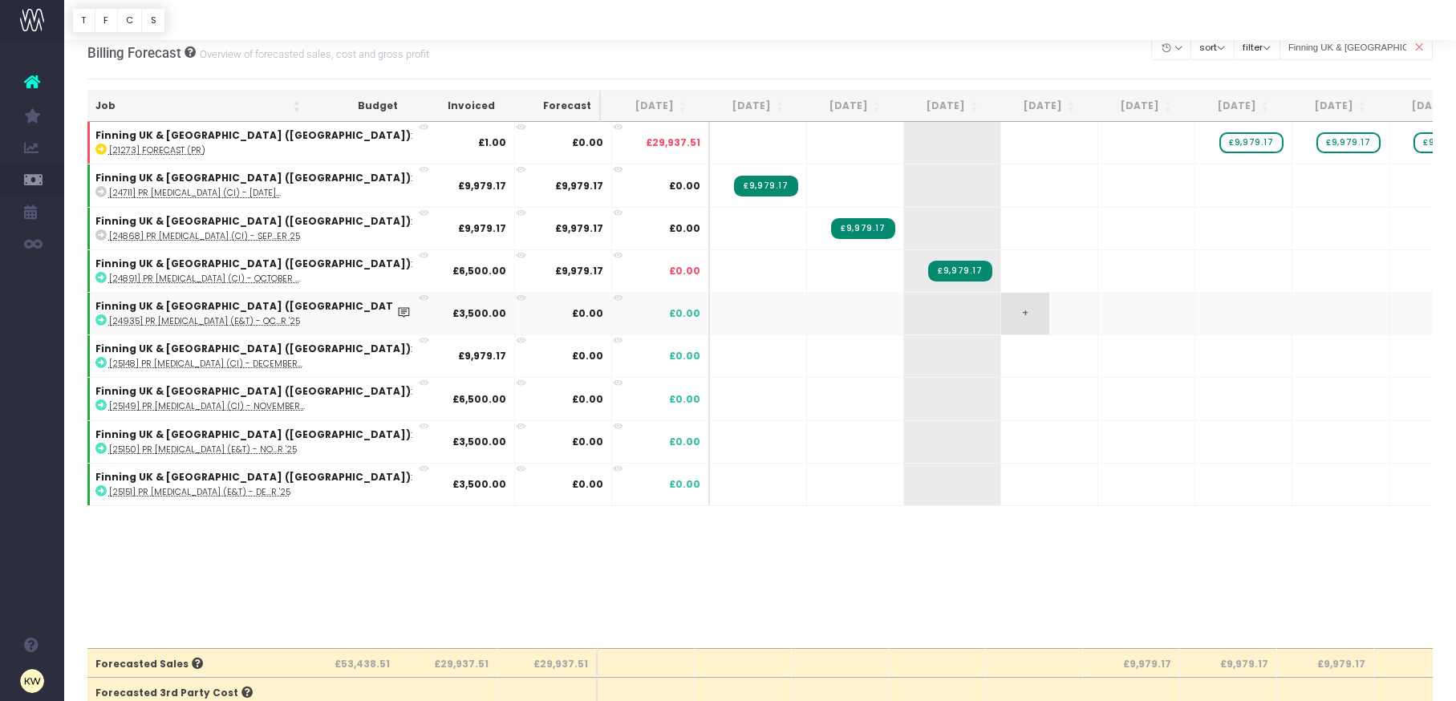
scroll to position [0, 3]
click at [1002, 312] on span "+" at bounding box center [1026, 314] width 48 height 42
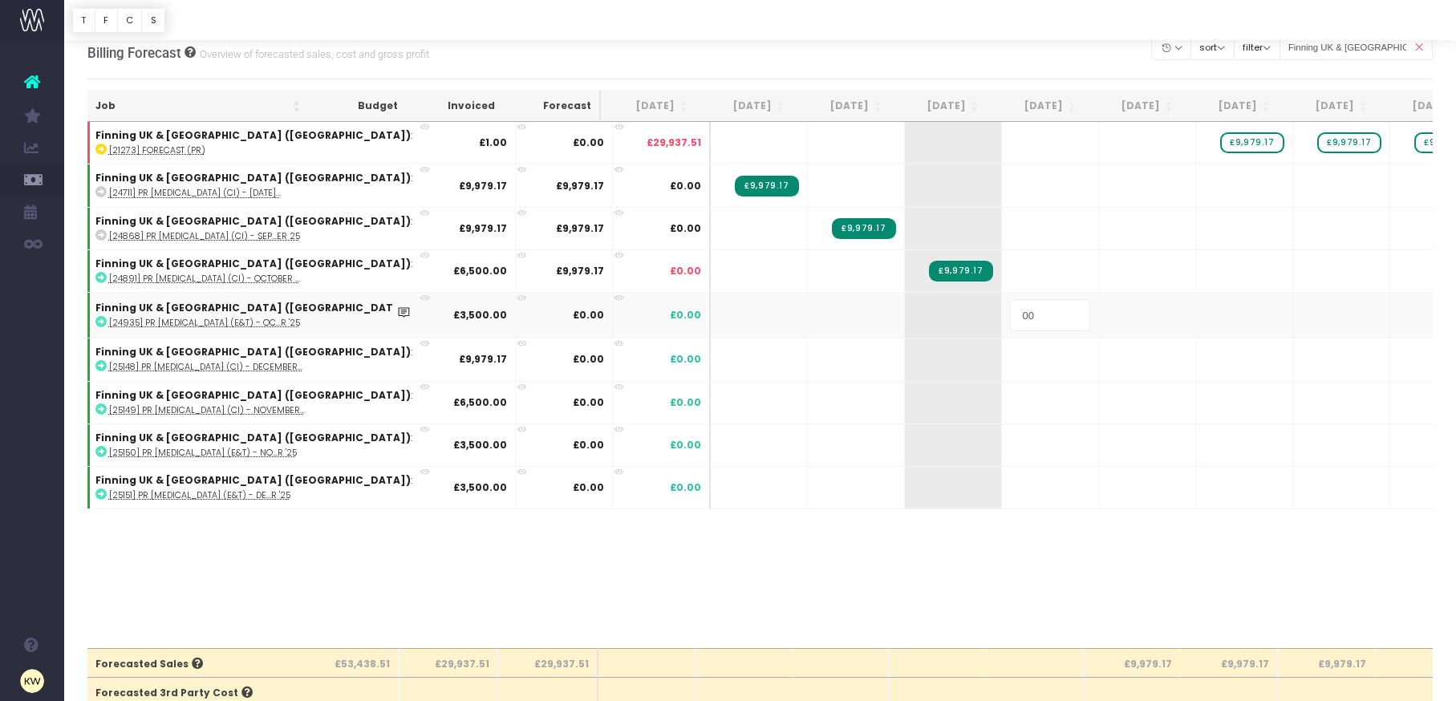
type input "0"
type input "9"
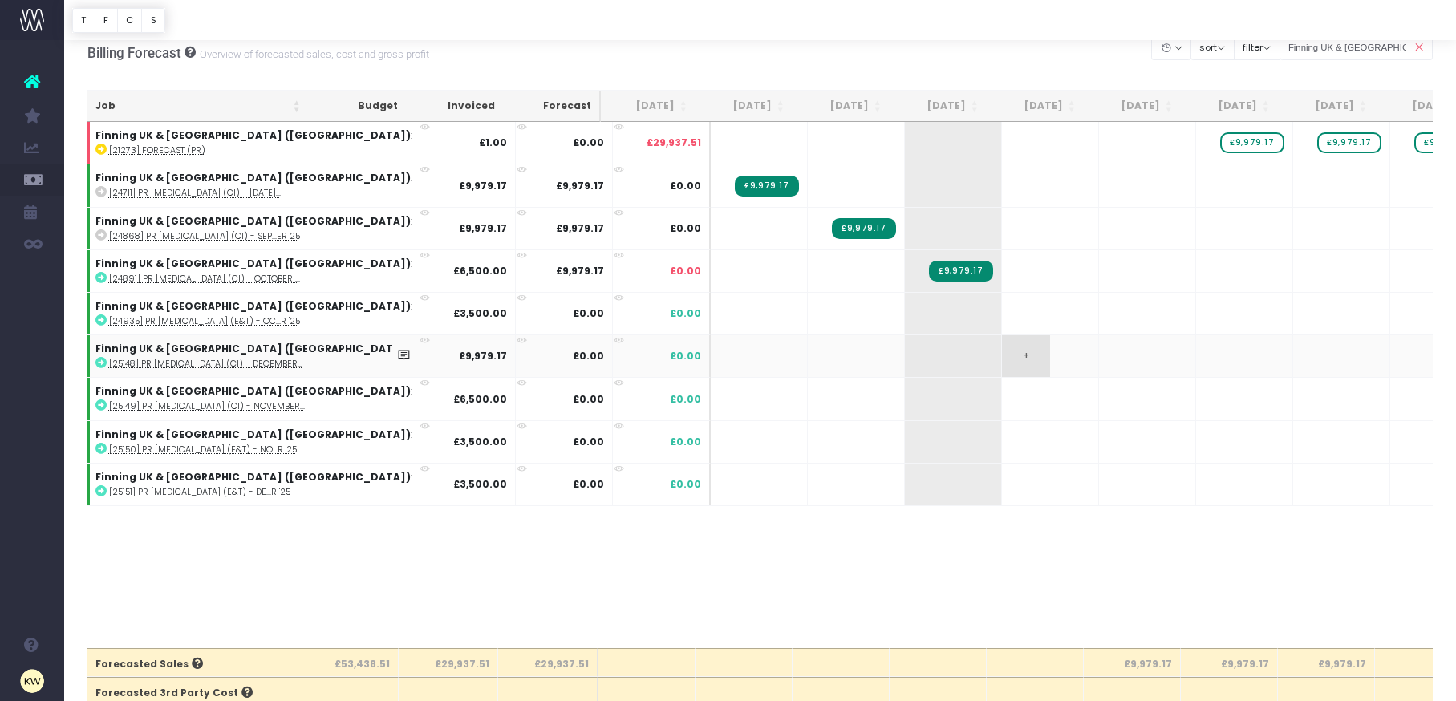
click at [1002, 366] on span "+" at bounding box center [1026, 356] width 48 height 42
click at [1002, 355] on span "+" at bounding box center [1026, 356] width 48 height 42
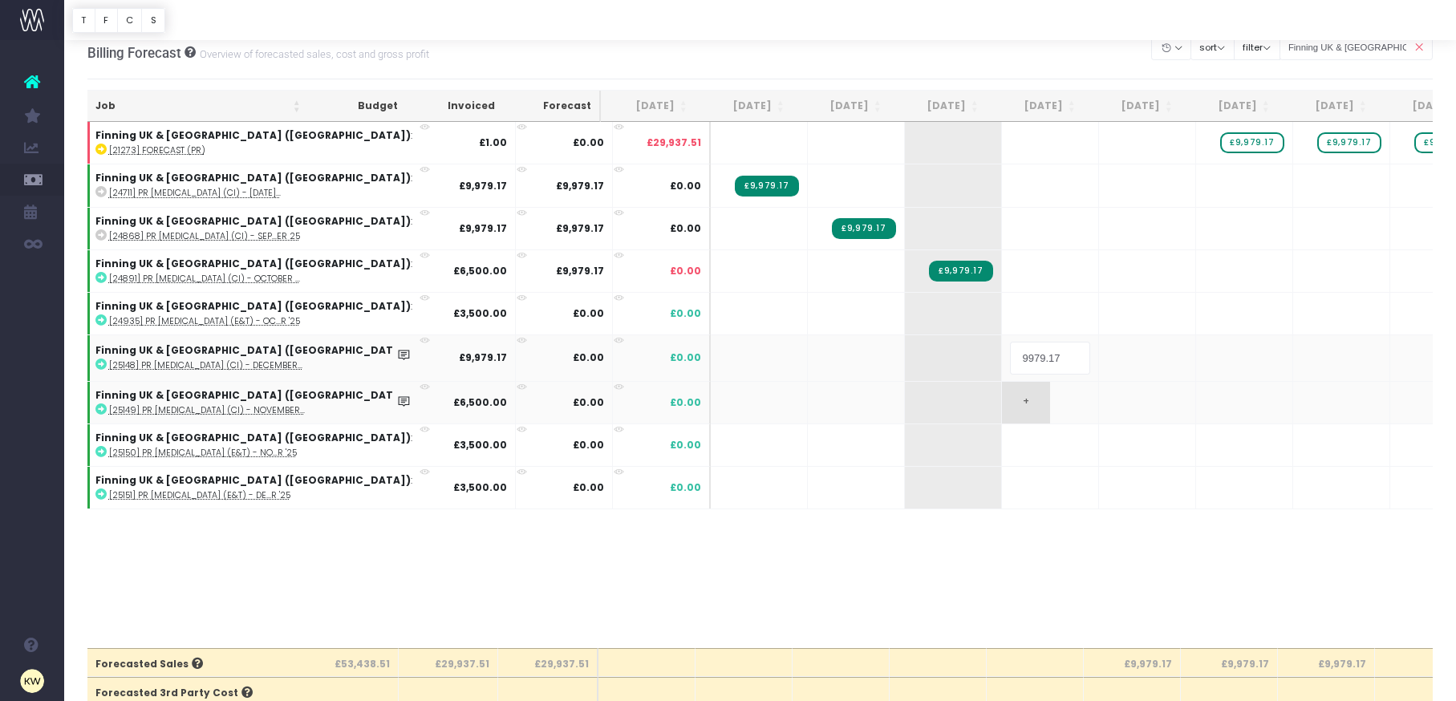
click at [937, 395] on body "Oh my... this is bad. [PERSON_NAME] wasn't able to load this page. Please conta…" at bounding box center [728, 336] width 1456 height 701
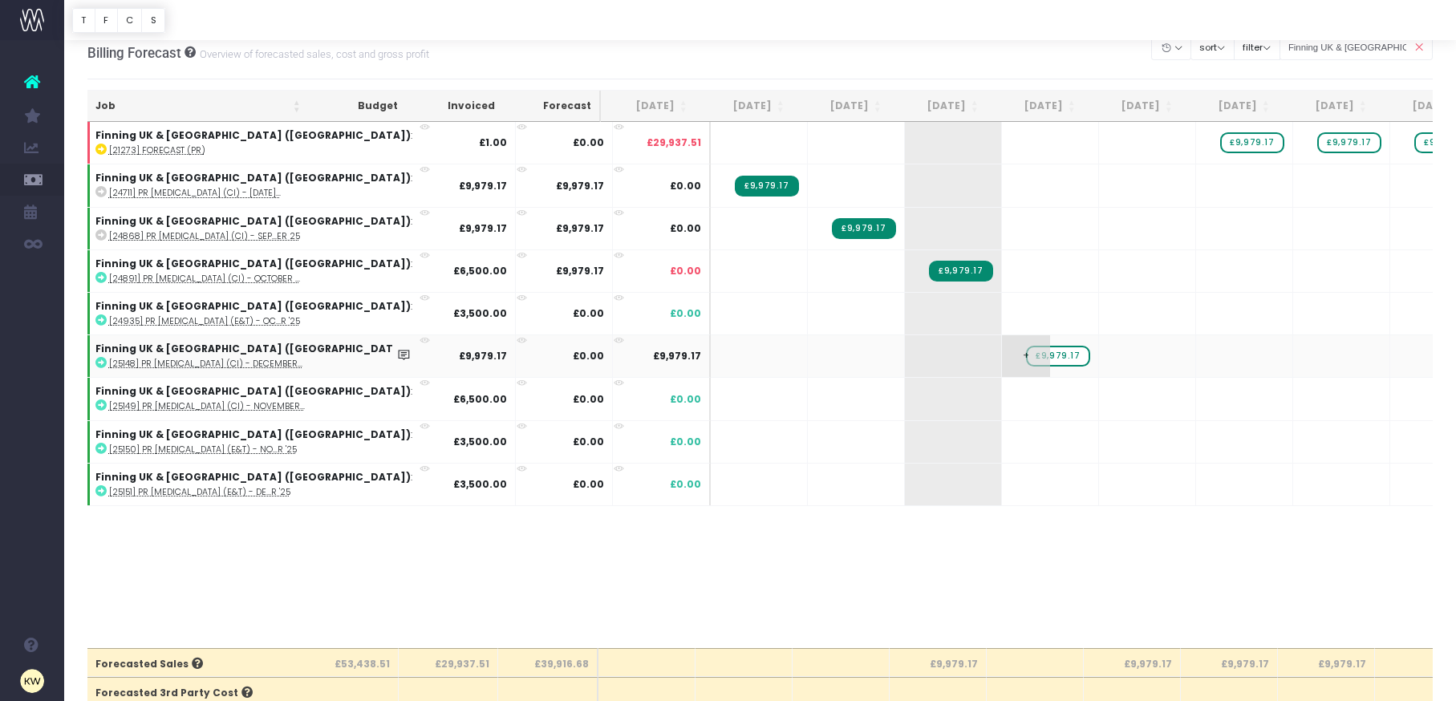
click at [1026, 359] on span "£9,979.17" at bounding box center [1057, 356] width 63 height 21
click at [923, 390] on div at bounding box center [728, 350] width 1456 height 701
click at [1002, 394] on span "+" at bounding box center [1026, 399] width 48 height 42
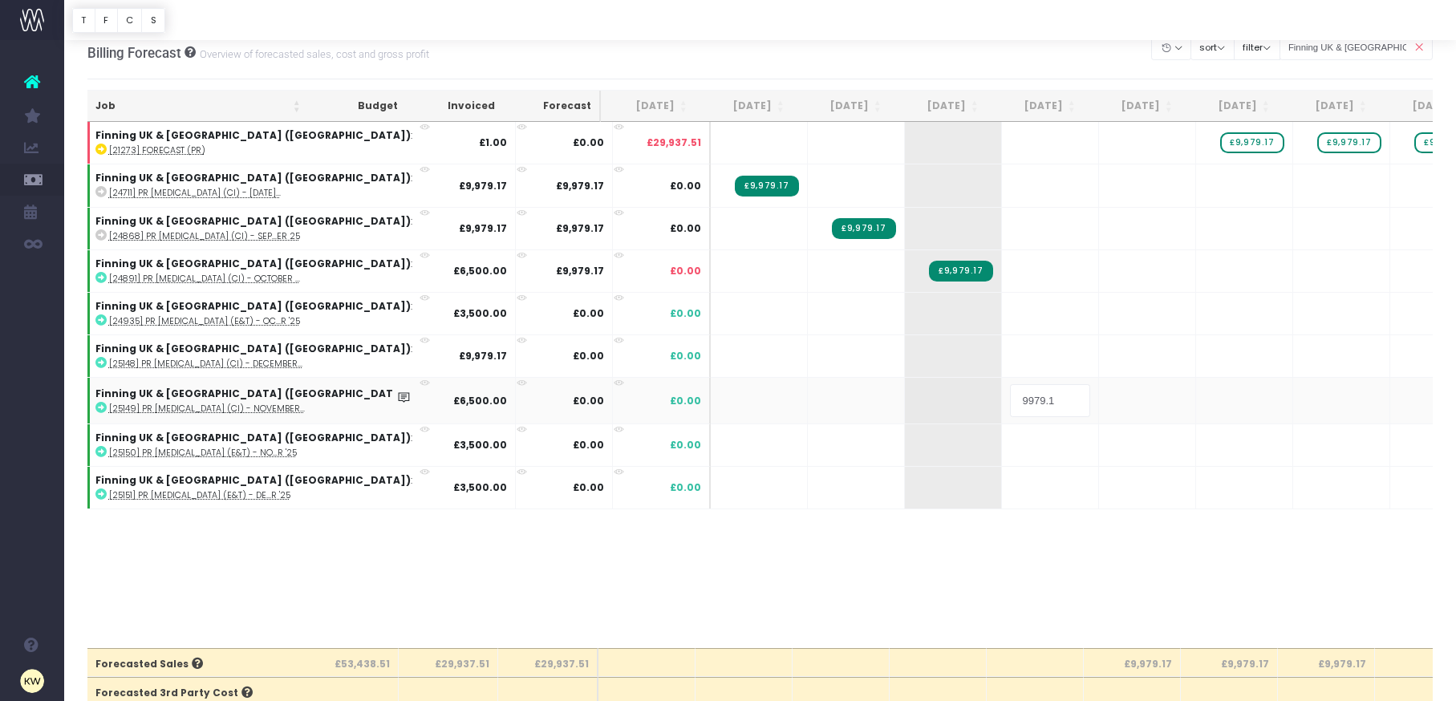
type input "9979.17"
click at [1056, 362] on body "Oh my... this is bad. [PERSON_NAME] wasn't able to load this page. Please conta…" at bounding box center [728, 336] width 1456 height 701
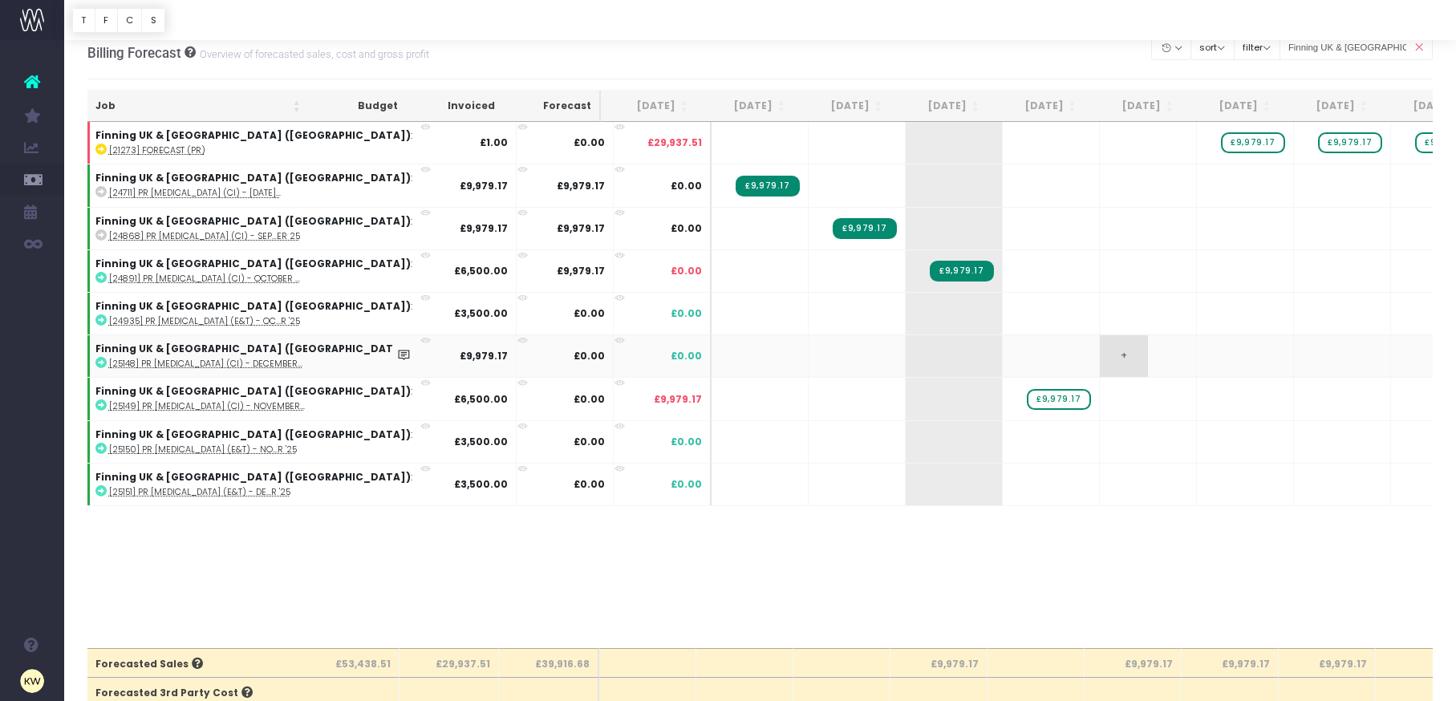
click at [1100, 361] on span "+" at bounding box center [1124, 356] width 48 height 42
click at [1100, 363] on span "+" at bounding box center [1124, 356] width 48 height 42
click at [1082, 379] on body "Oh my... this is bad. [PERSON_NAME] wasn't able to load this page. Please conta…" at bounding box center [728, 336] width 1456 height 701
click at [1197, 400] on td "+" at bounding box center [1245, 398] width 97 height 43
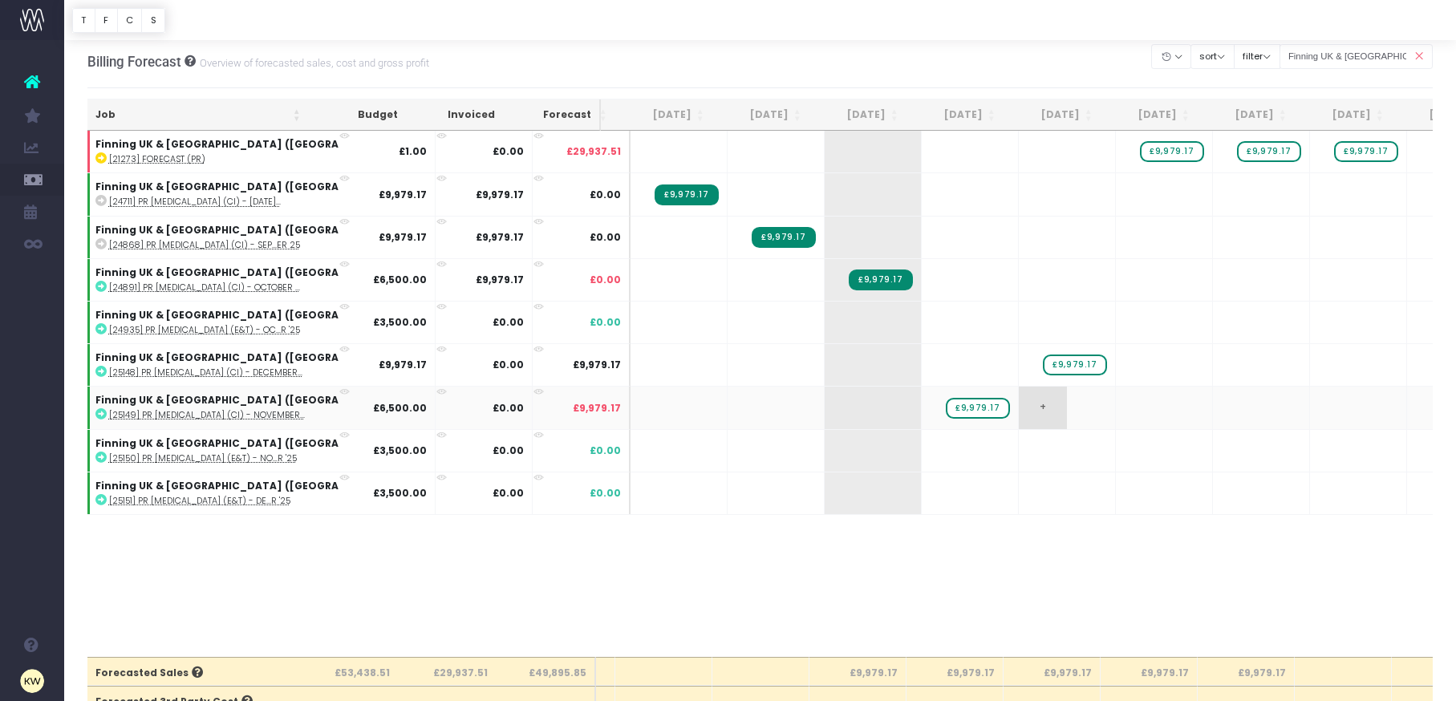
scroll to position [2, 0]
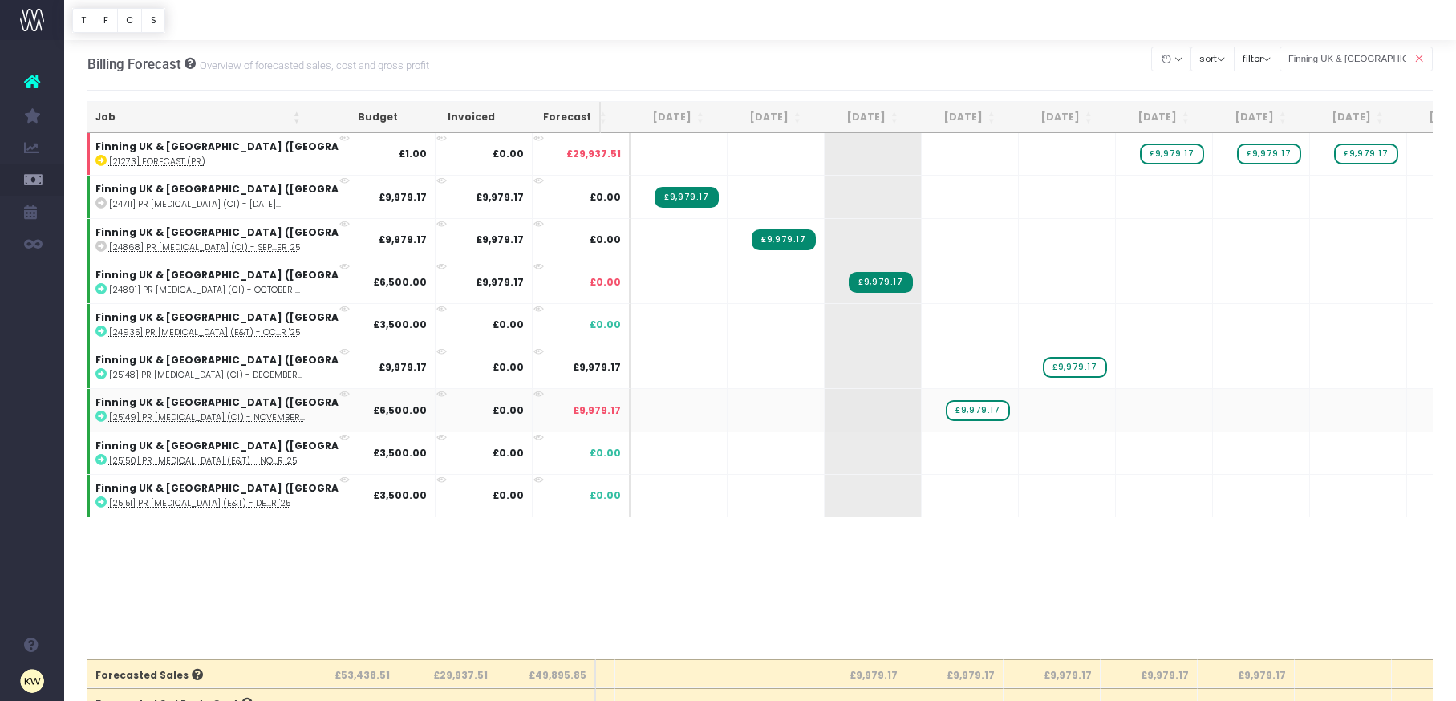
click at [221, 416] on abbr "[25149] PR [MEDICAL_DATA] (CI) - November..." at bounding box center [207, 418] width 196 height 12
click at [233, 331] on abbr "[24935] PR [MEDICAL_DATA] (E&T) - Oc...r '25" at bounding box center [204, 333] width 191 height 12
